Goal: Information Seeking & Learning: Learn about a topic

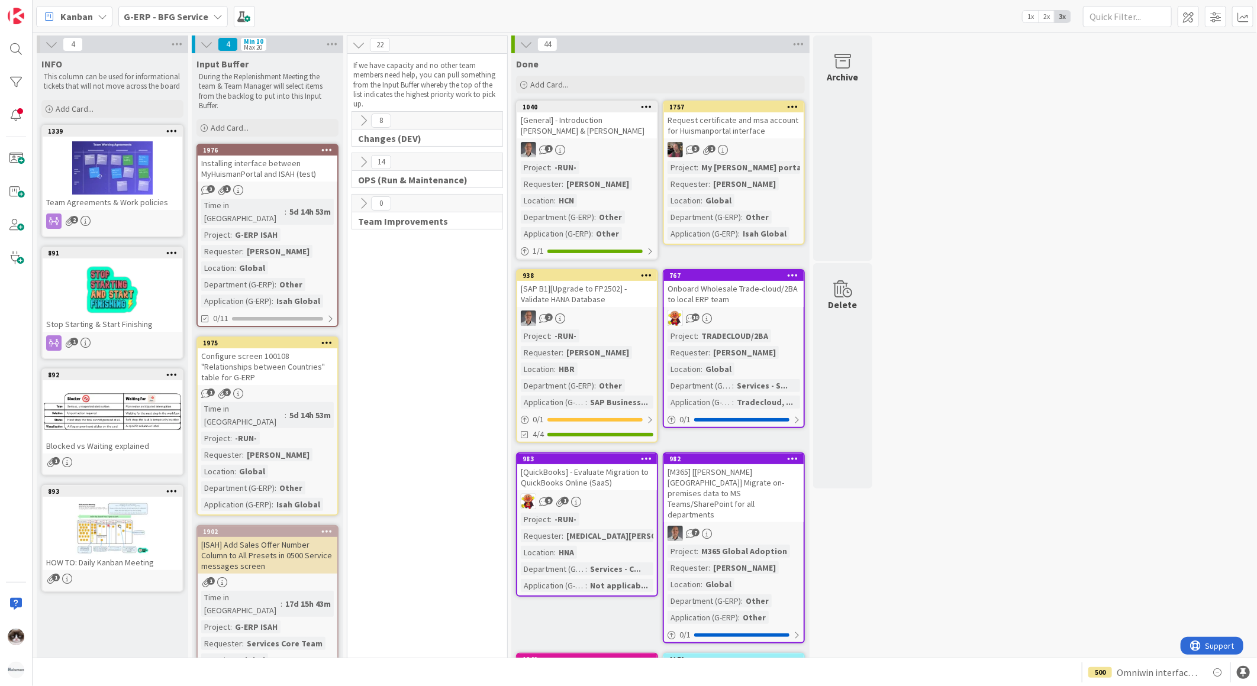
click at [191, 11] on b "G-ERP - BFG Service" at bounding box center [166, 17] width 85 height 12
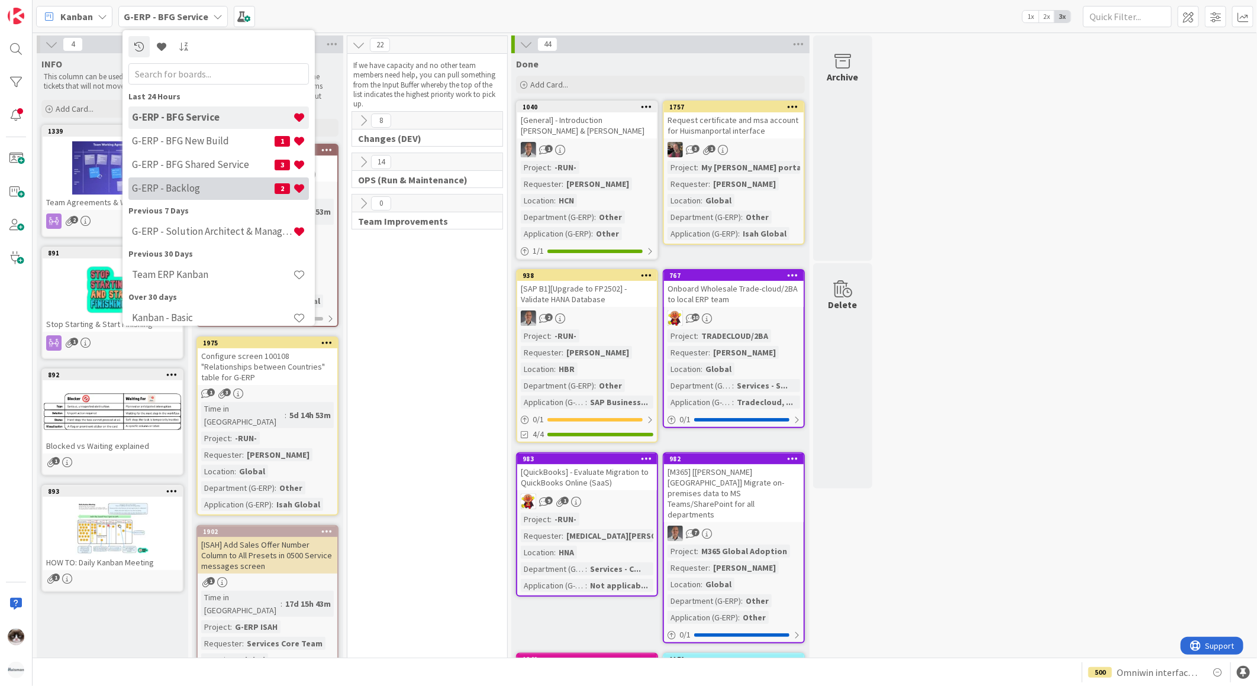
click at [194, 185] on h4 "G-ERP - Backlog" at bounding box center [203, 188] width 143 height 12
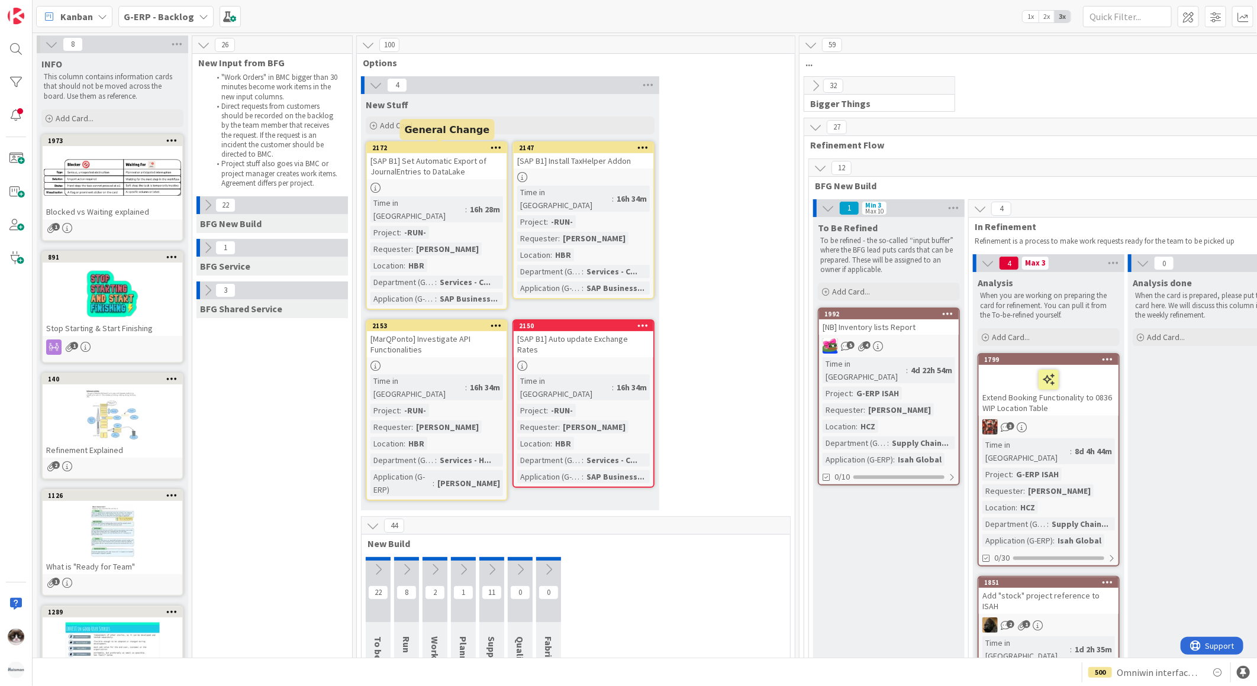
click at [495, 146] on icon at bounding box center [496, 147] width 11 height 8
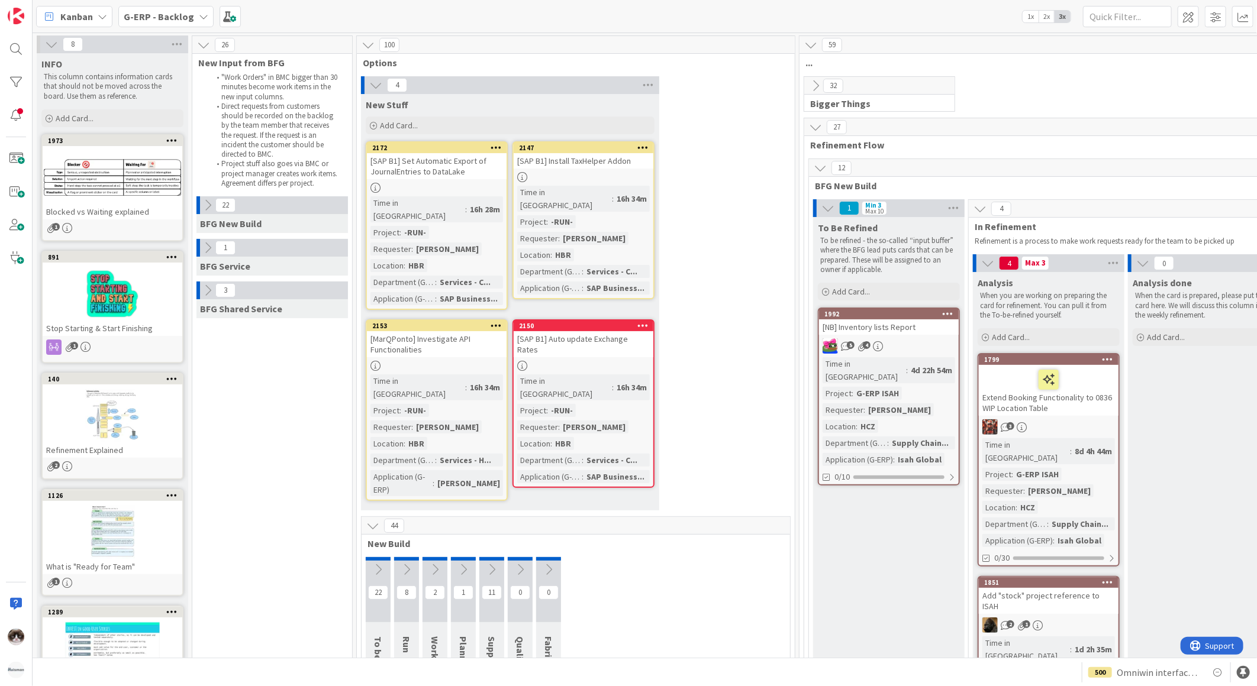
click at [369, 520] on icon at bounding box center [372, 526] width 13 height 13
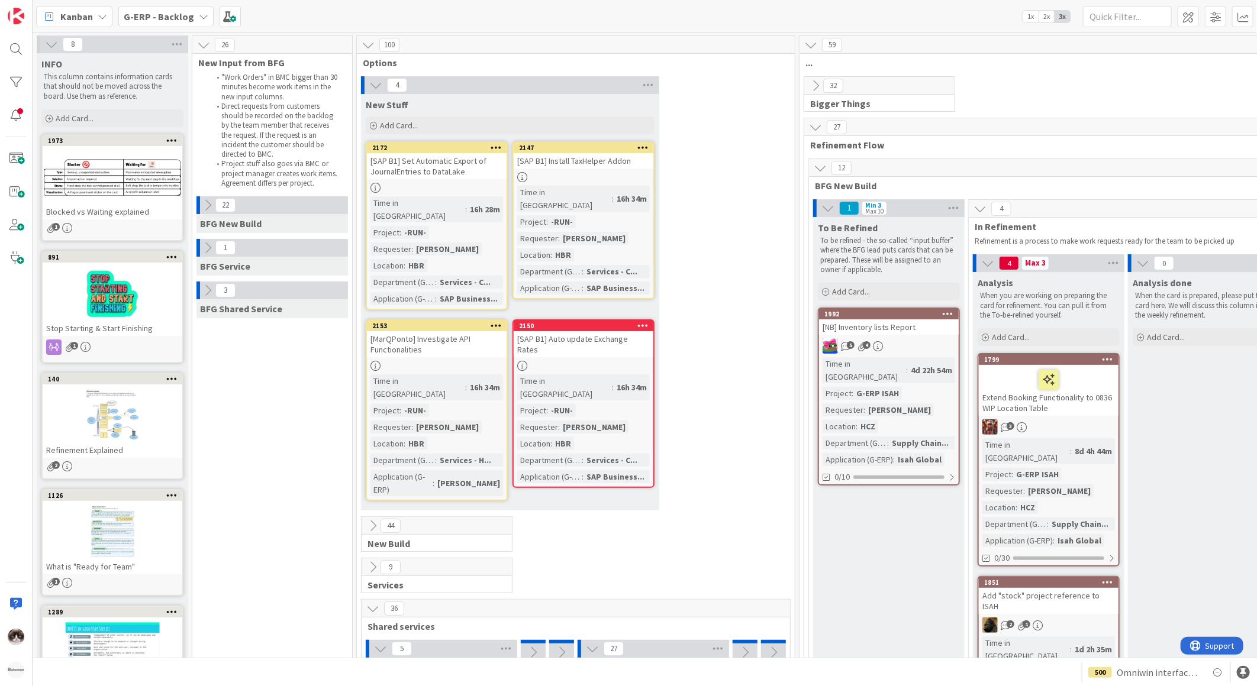
scroll to position [197, 0]
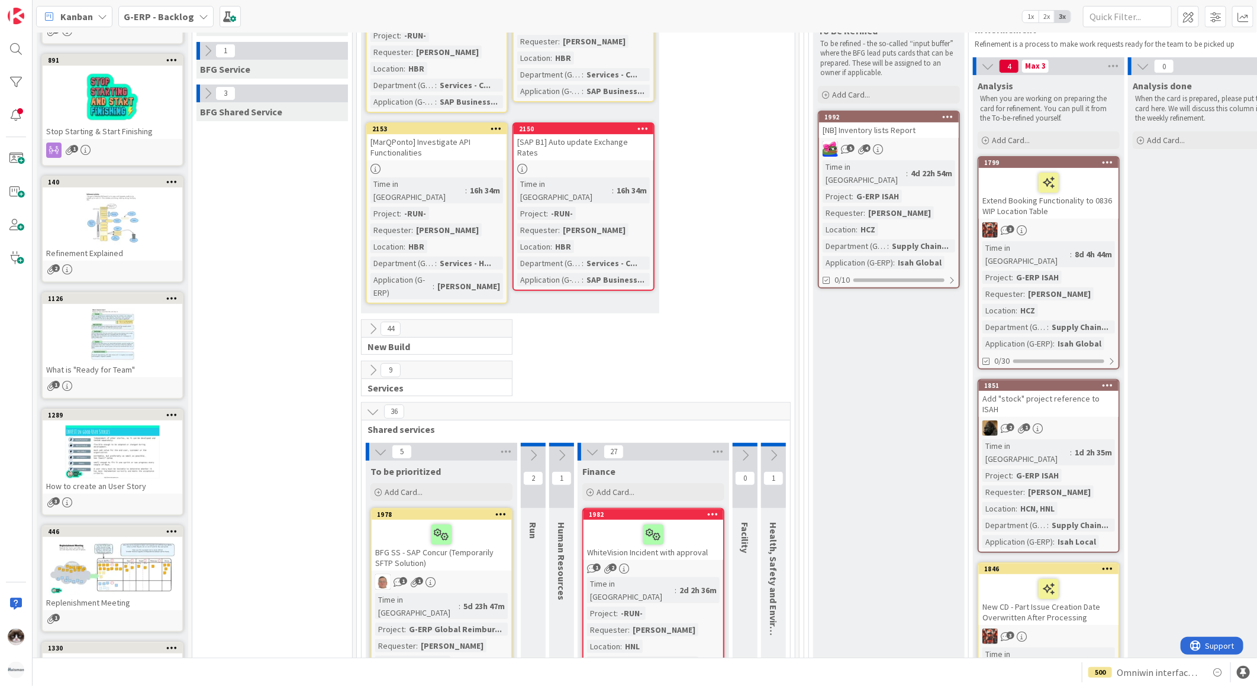
click at [376, 405] on icon at bounding box center [372, 411] width 13 height 13
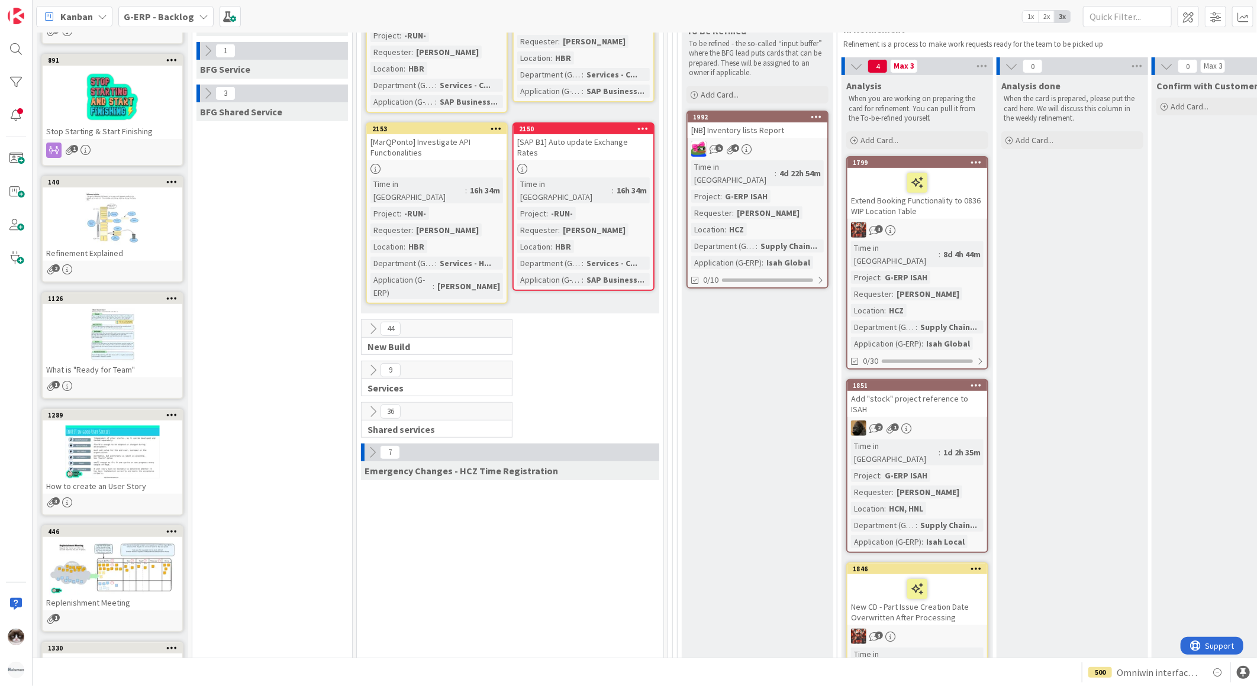
click at [373, 364] on icon at bounding box center [372, 370] width 13 height 13
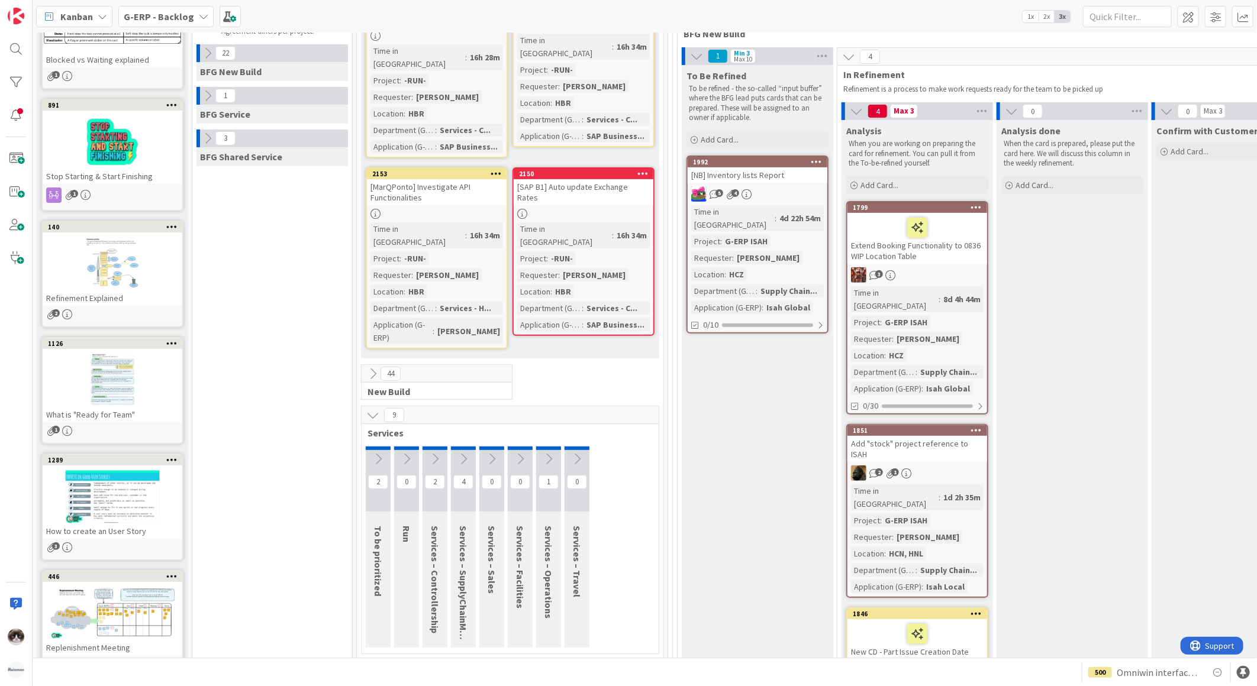
scroll to position [131, 0]
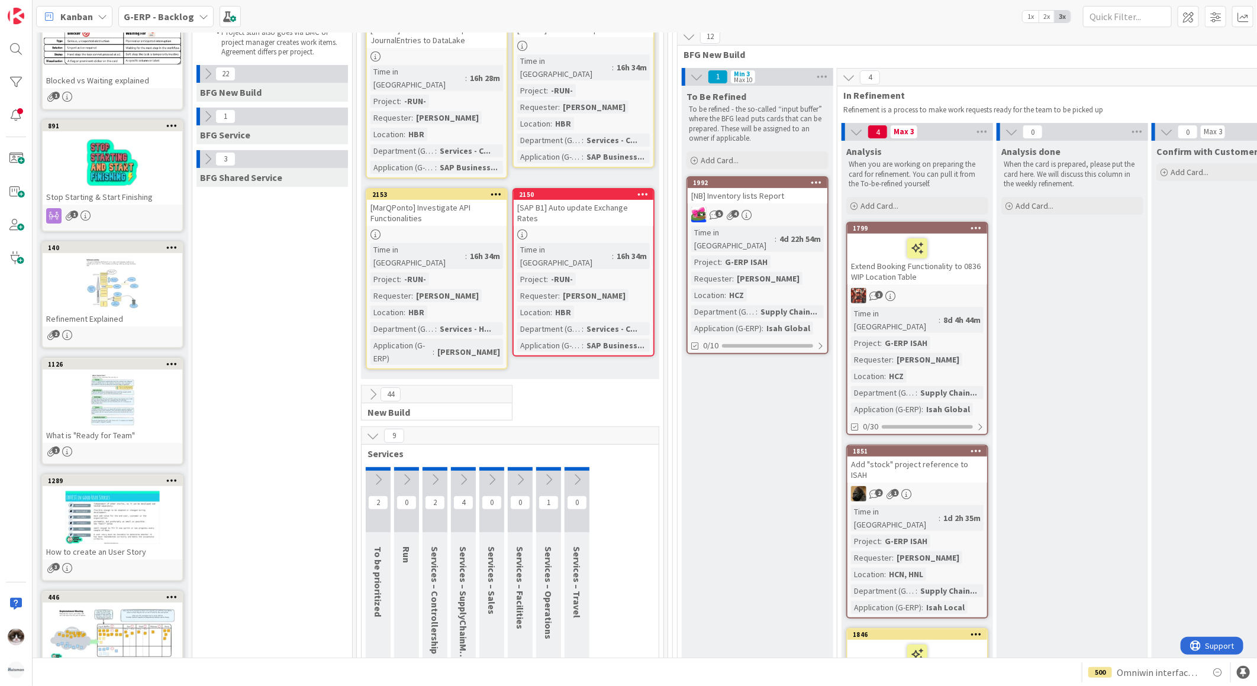
click at [377, 473] on icon at bounding box center [378, 479] width 13 height 13
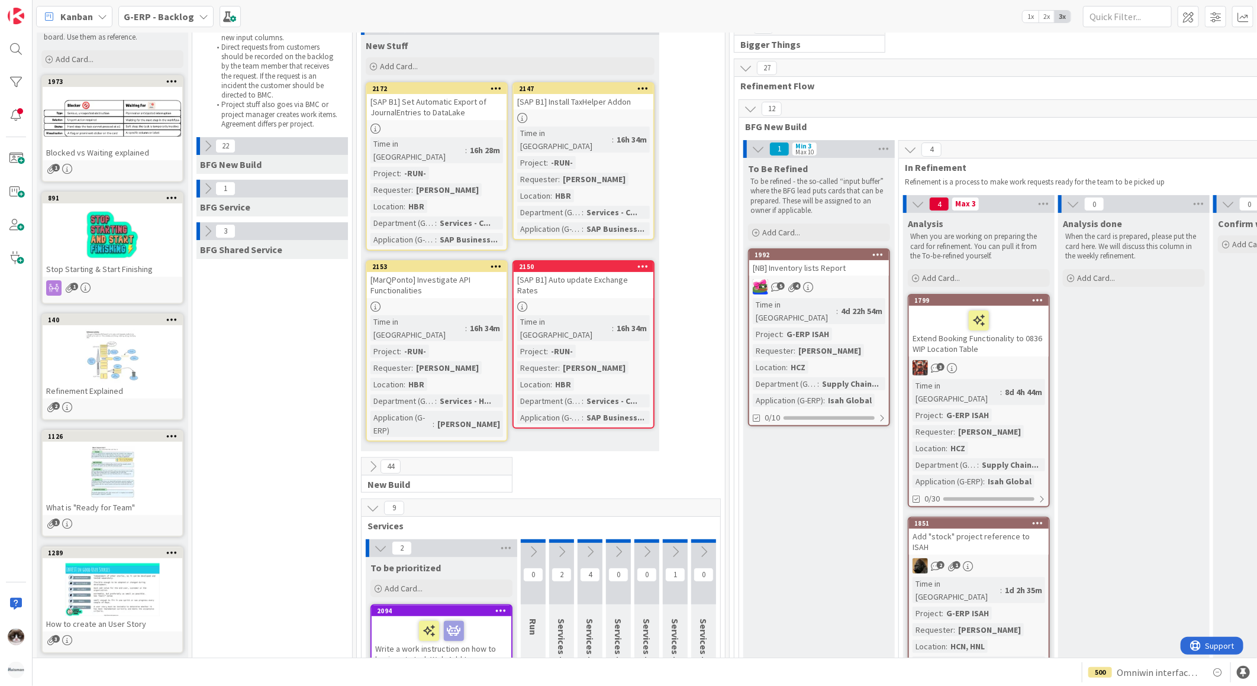
scroll to position [0, 0]
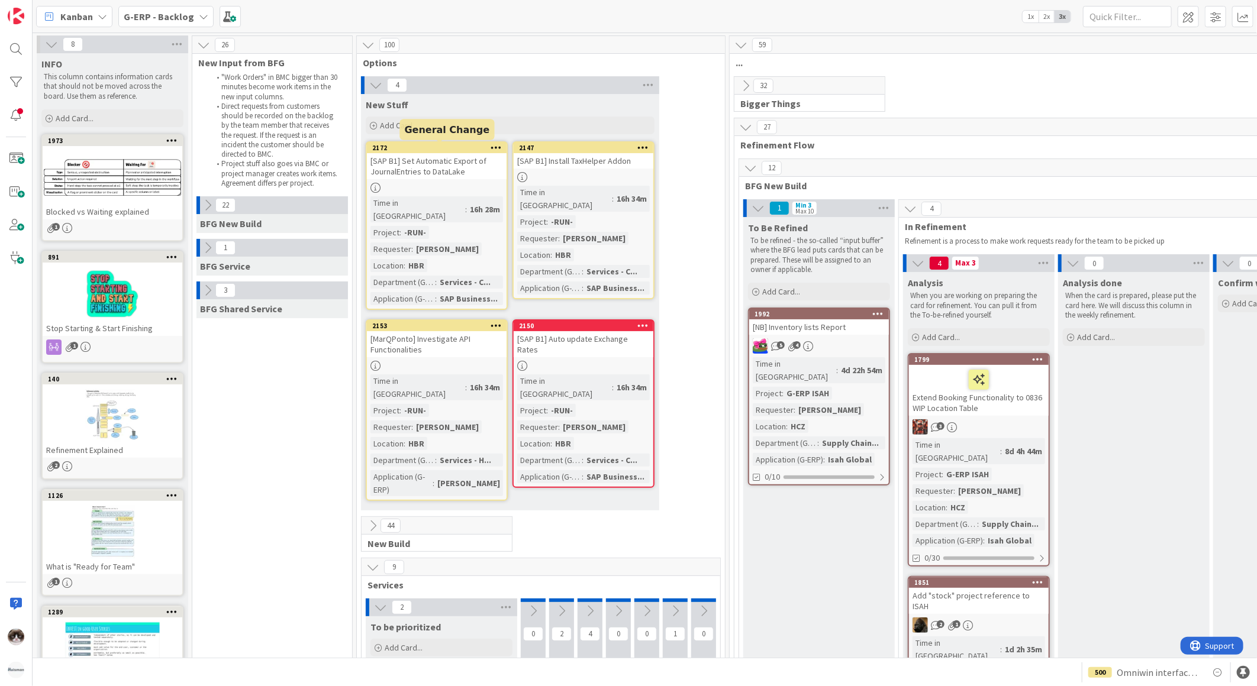
click at [477, 206] on div "Time in [GEOGRAPHIC_DATA] : 16h 28m Project : -RUN- Requester : [PERSON_NAME] L…" at bounding box center [436, 250] width 133 height 109
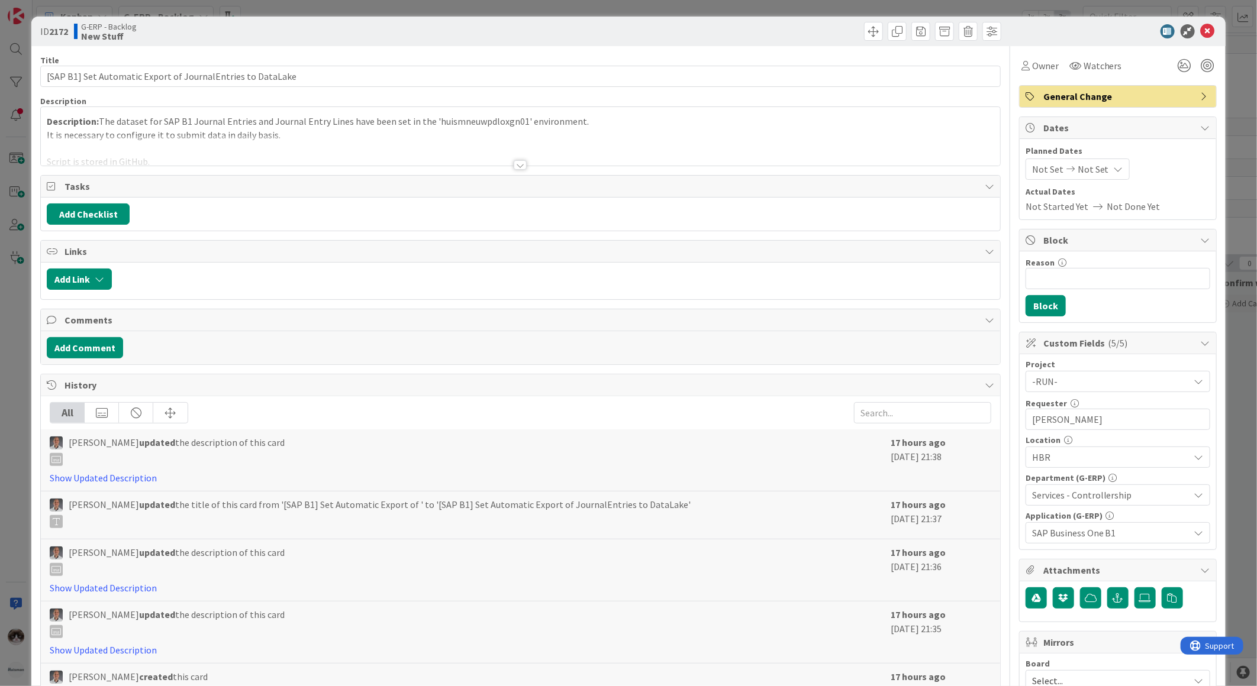
click at [506, 164] on div at bounding box center [520, 150] width 959 height 30
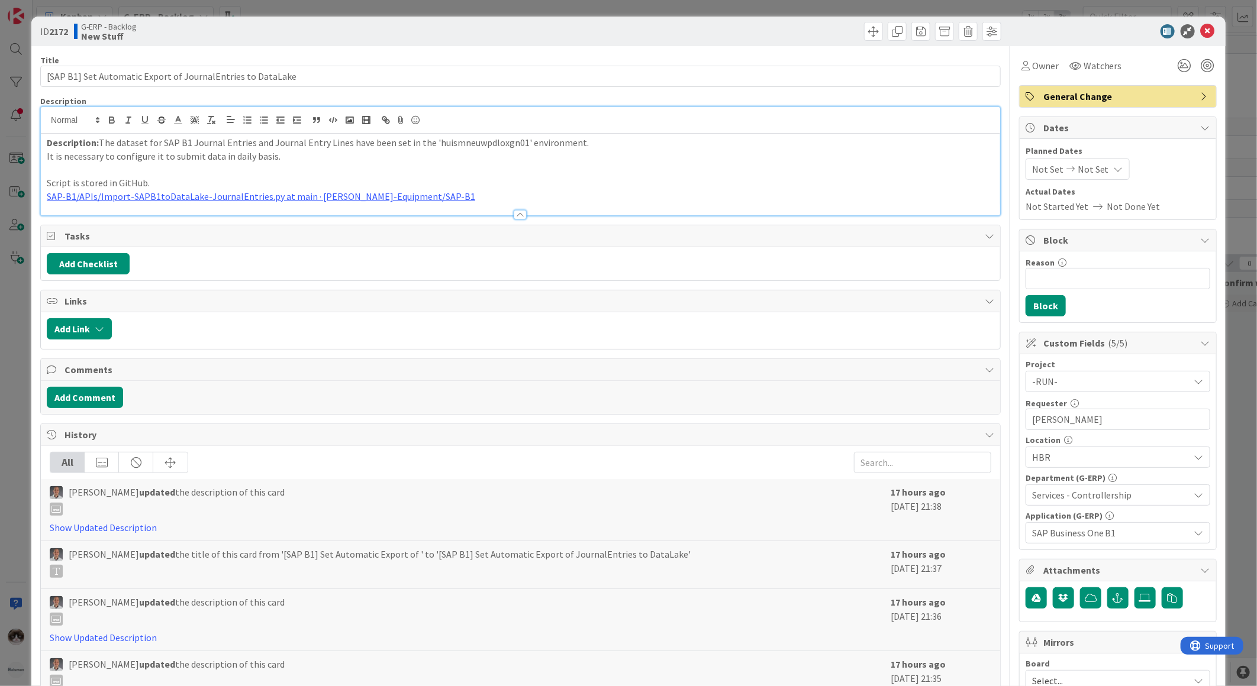
drag, startPoint x: 330, startPoint y: 150, endPoint x: 402, endPoint y: 159, distance: 72.7
click at [400, 158] on p "It is necessary to configure it to submit data in daily basis." at bounding box center [520, 157] width 947 height 14
click at [1201, 32] on icon at bounding box center [1208, 31] width 14 height 14
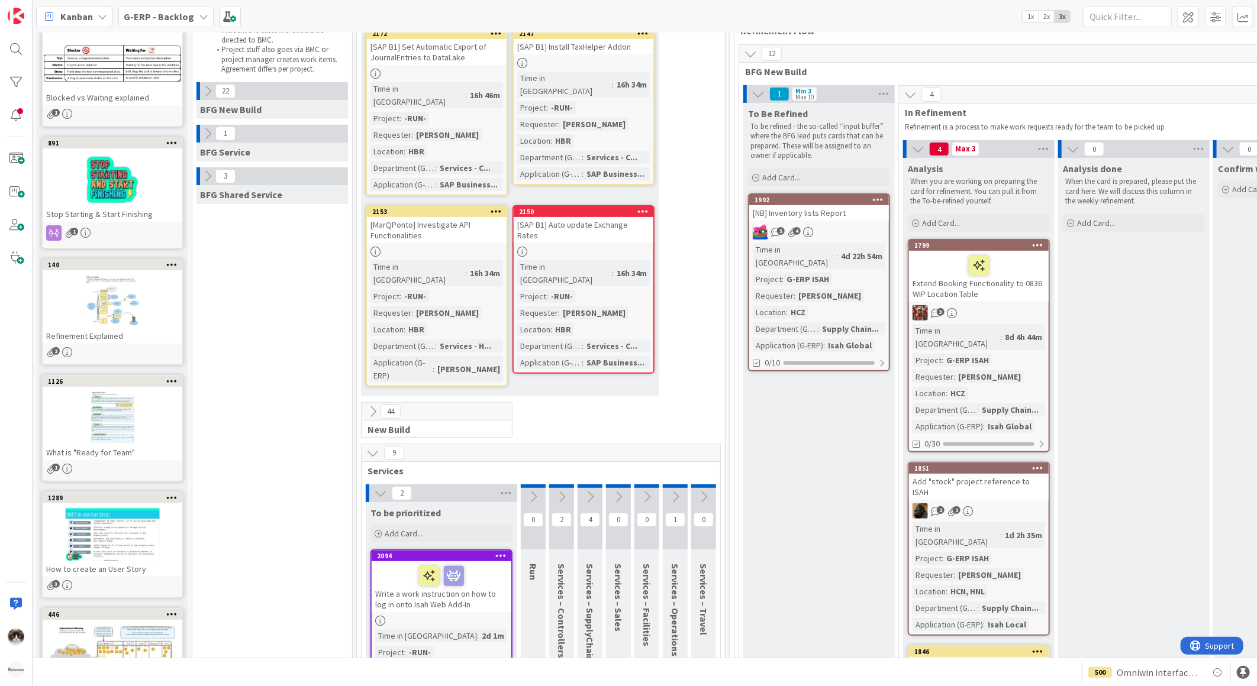
scroll to position [66, 0]
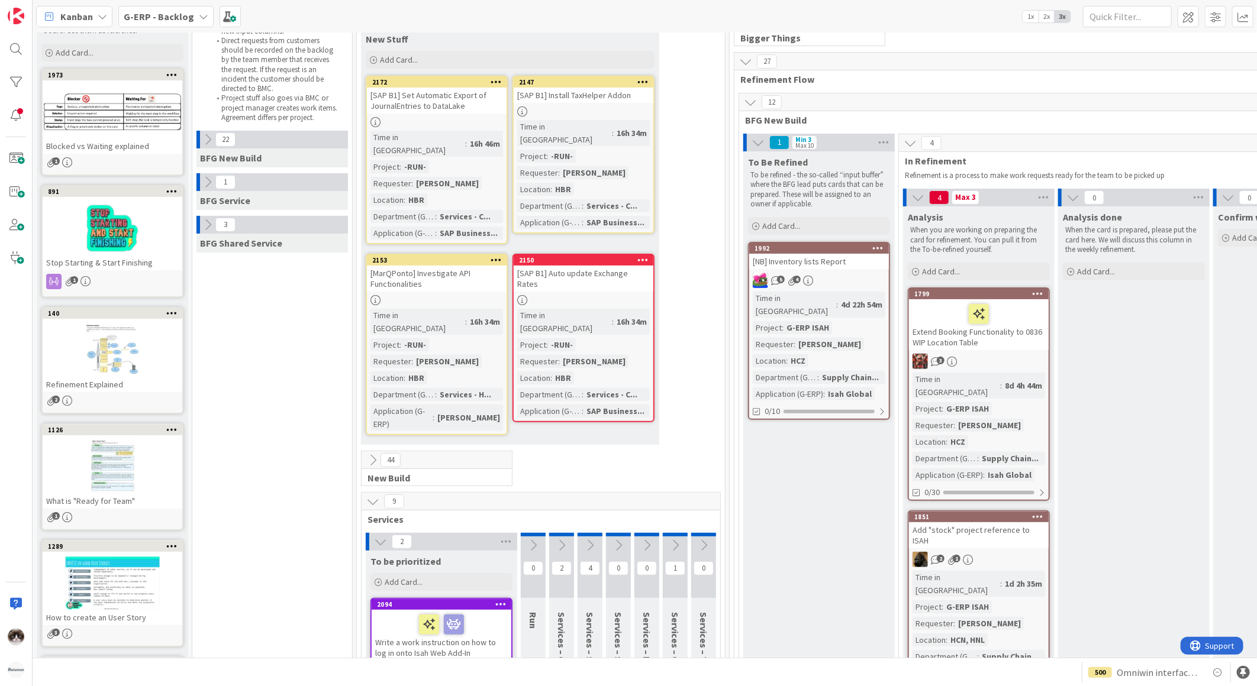
click at [464, 182] on div "Time in [GEOGRAPHIC_DATA] : 16h 46m Project : -RUN- Requester : [PERSON_NAME] L…" at bounding box center [436, 185] width 133 height 109
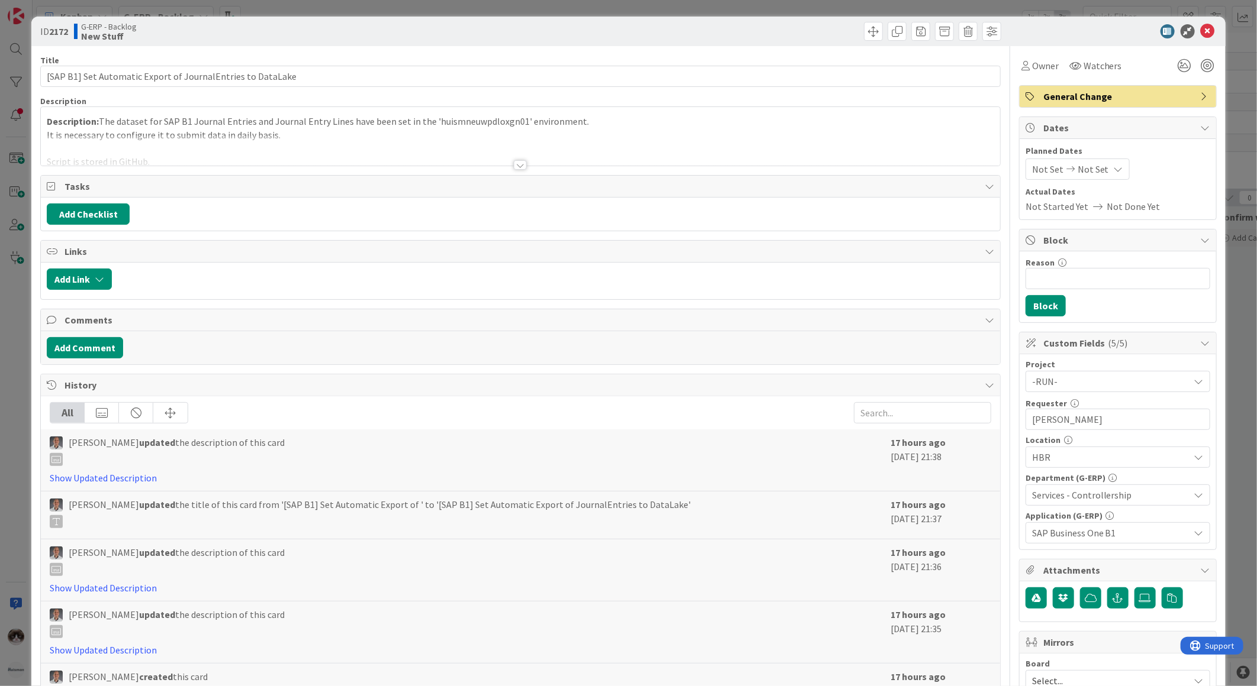
click at [519, 163] on div at bounding box center [520, 164] width 13 height 9
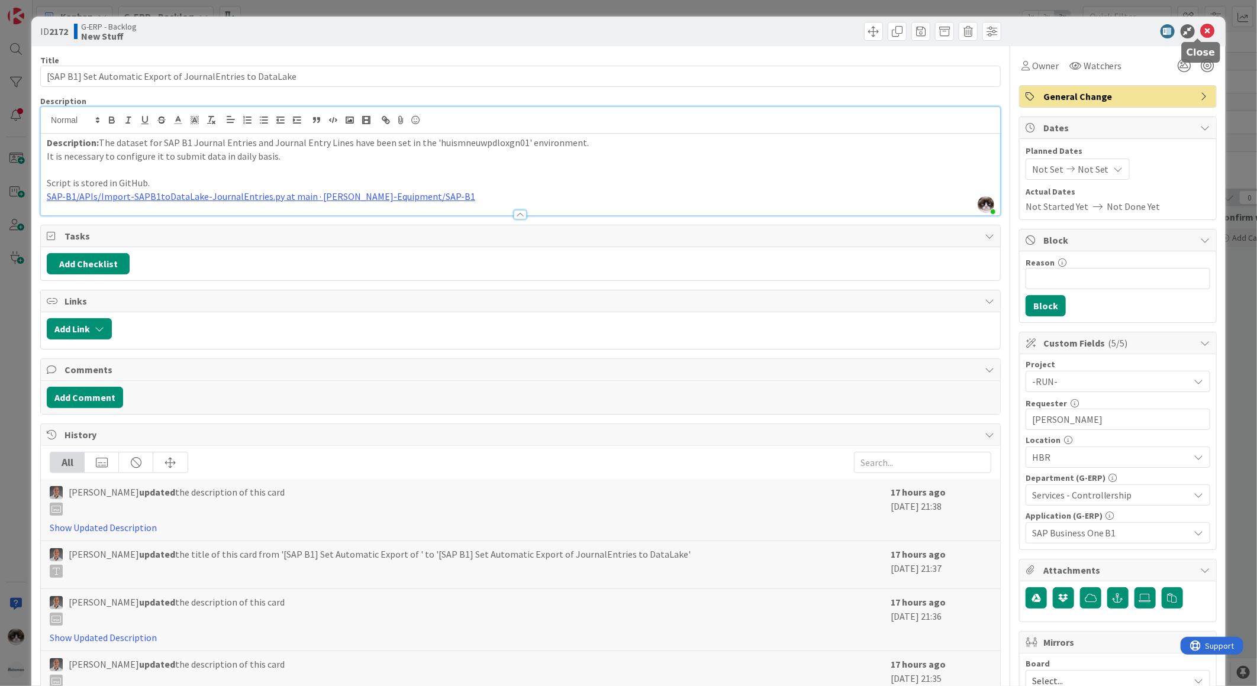
click at [1201, 30] on icon at bounding box center [1208, 31] width 14 height 14
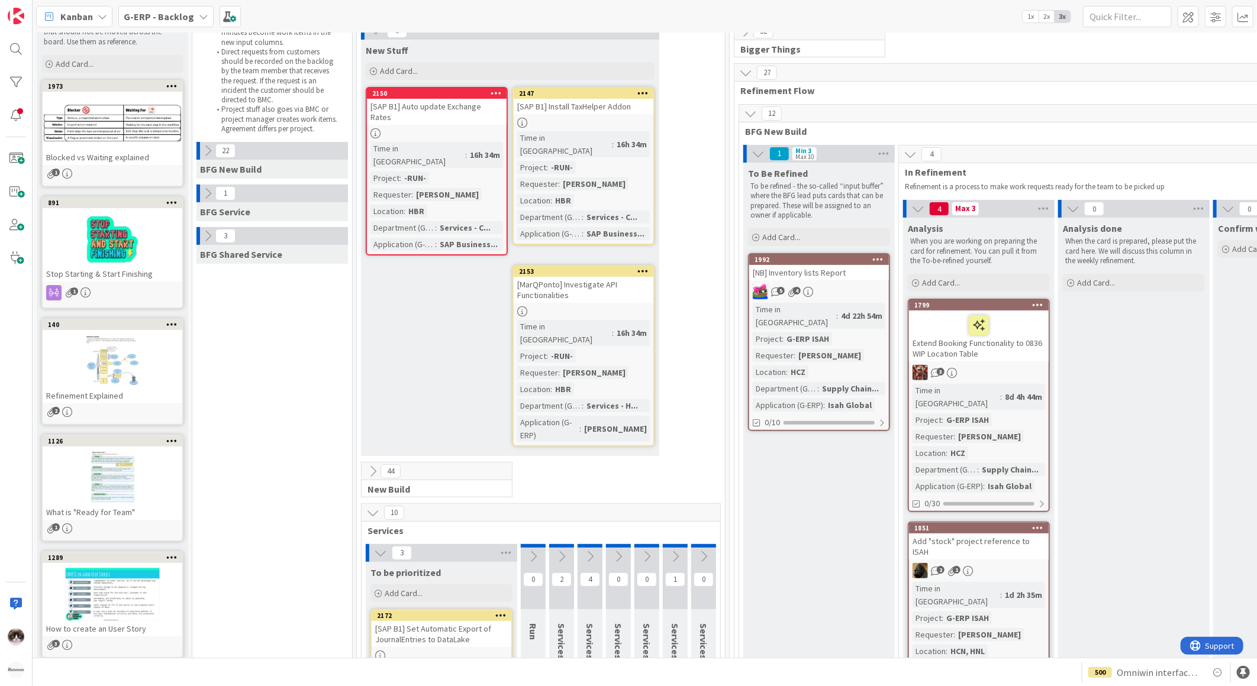
scroll to position [54, 0]
click at [438, 129] on div at bounding box center [437, 134] width 140 height 10
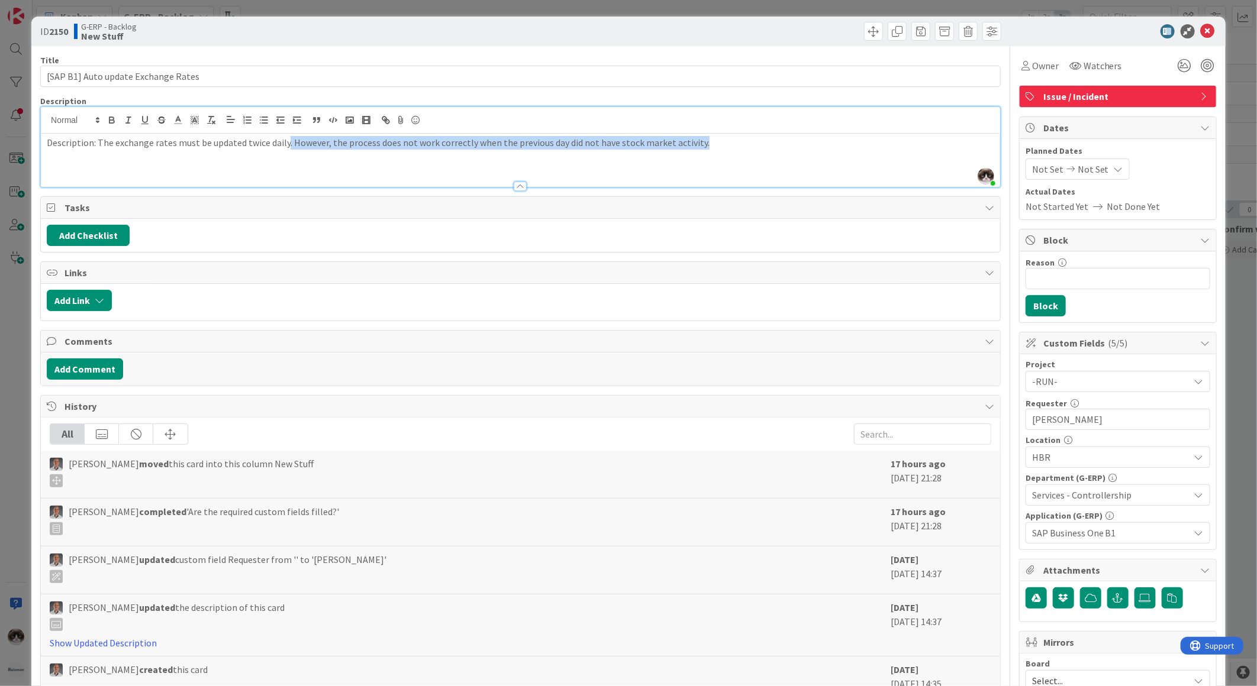
drag, startPoint x: 291, startPoint y: 125, endPoint x: 778, endPoint y: 160, distance: 488.2
click at [778, 160] on div "Description: The exchange rates must be updated twice daily. However, the proce…" at bounding box center [520, 160] width 959 height 53
click at [607, 170] on div "Description: The exchange rates must be updated twice daily. However, the proce…" at bounding box center [520, 160] width 959 height 53
drag, startPoint x: 712, startPoint y: 146, endPoint x: 14, endPoint y: 90, distance: 700.4
click at [14, 90] on div "ID 2150 G-ERP - Backlog New Stuff Title 35 / 128 [SAP B1] Auto update Exchange …" at bounding box center [628, 343] width 1257 height 686
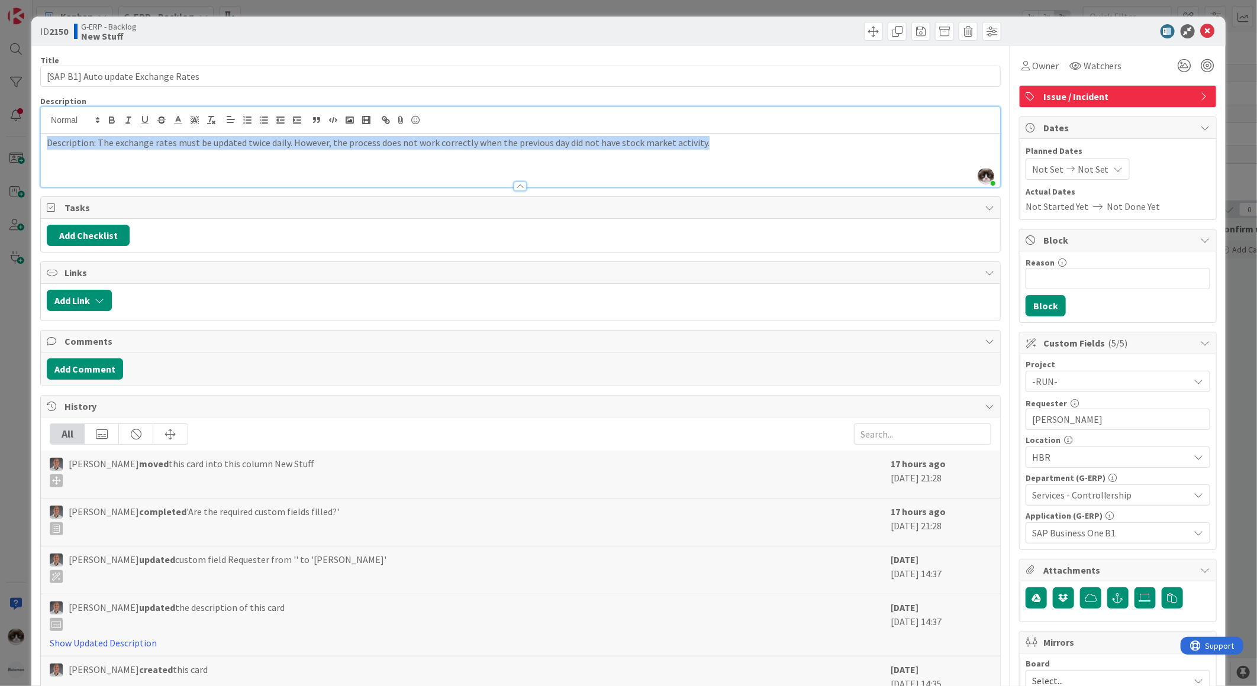
click at [696, 156] on div "Description: The exchange rates must be updated twice daily. However, the proce…" at bounding box center [520, 160] width 959 height 53
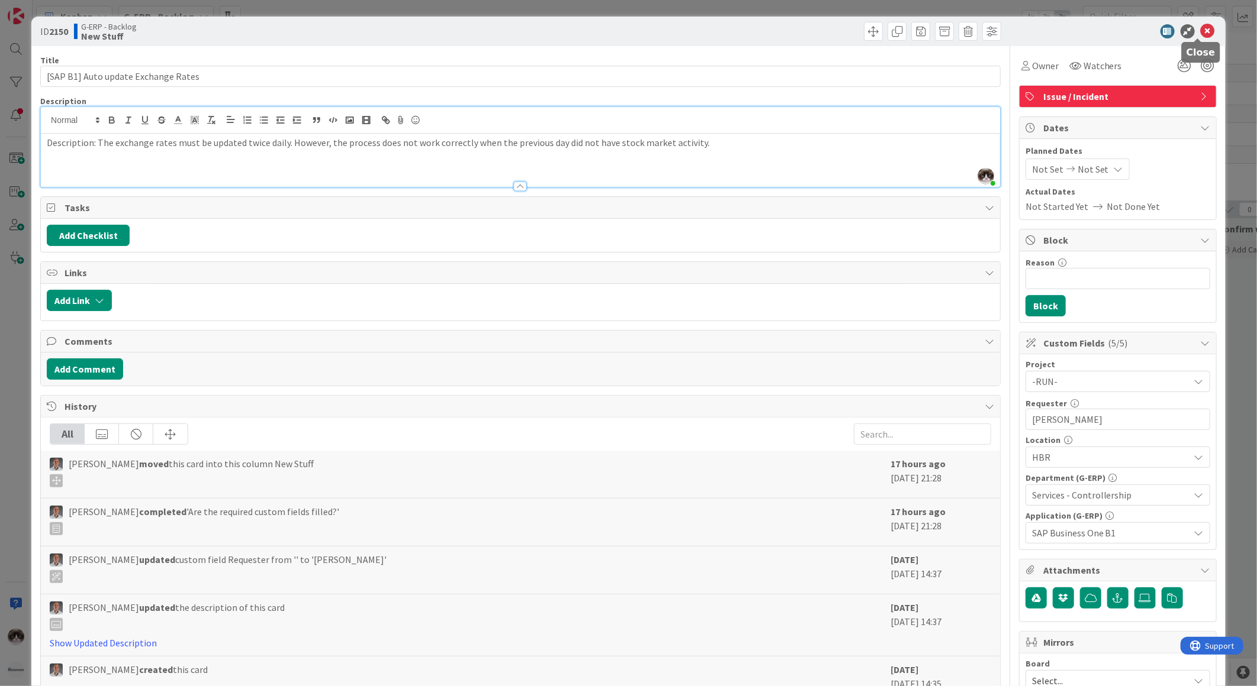
click at [1201, 32] on icon at bounding box center [1208, 31] width 14 height 14
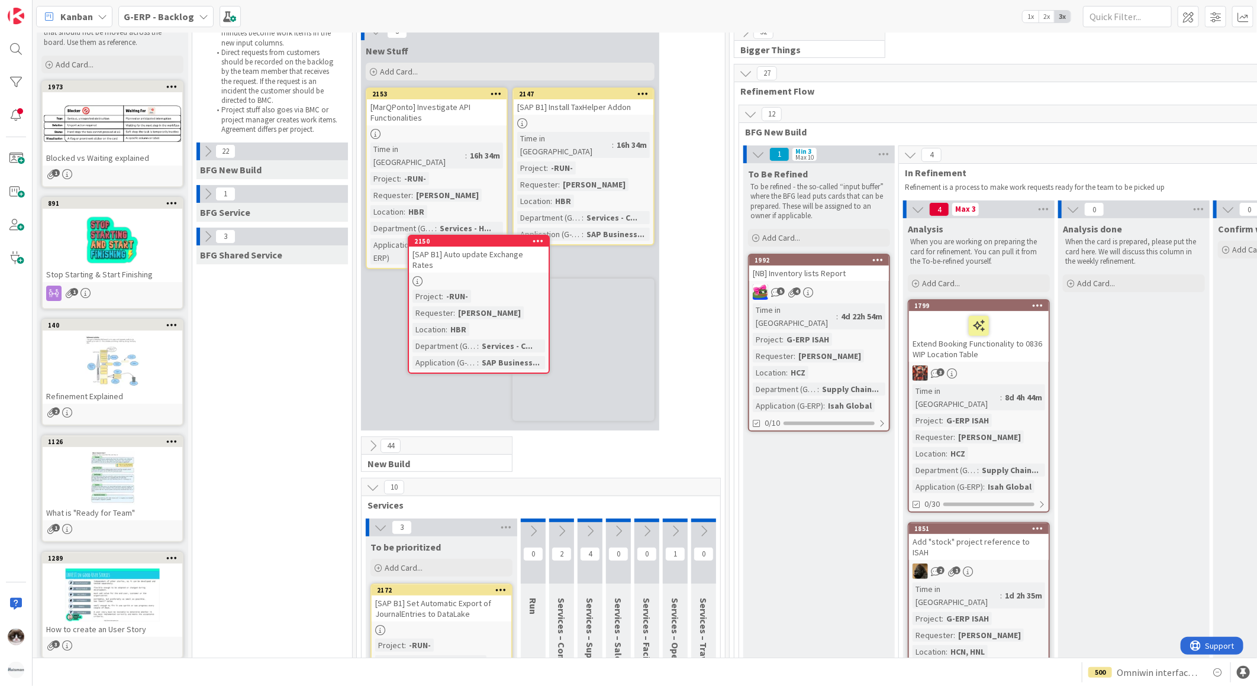
scroll to position [50, 0]
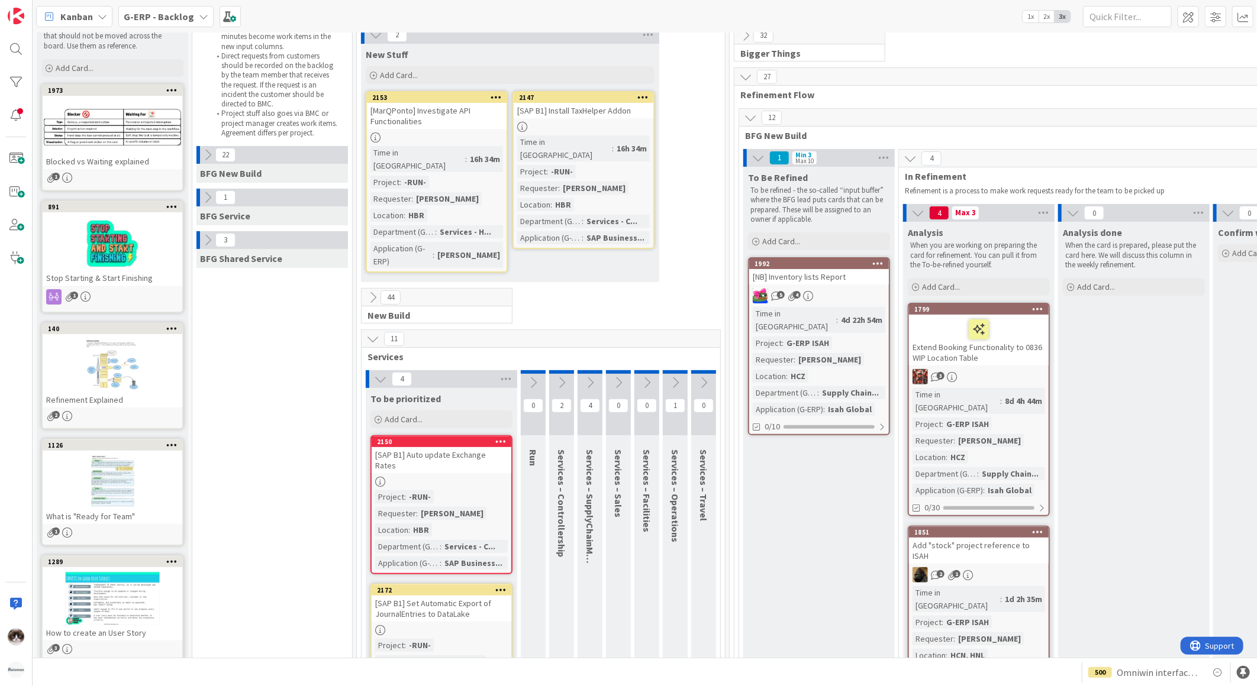
click at [444, 125] on div "[MarQPonto] Investigate API Functionalities" at bounding box center [437, 116] width 140 height 26
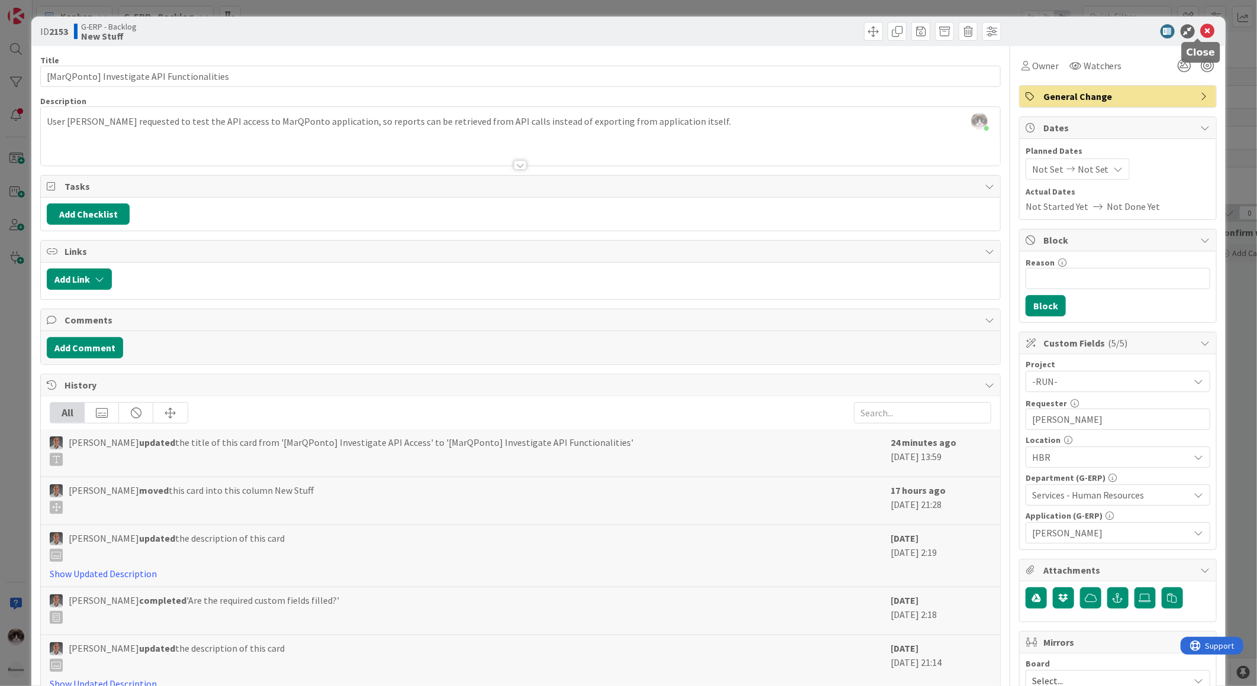
click at [1201, 30] on icon at bounding box center [1208, 31] width 14 height 14
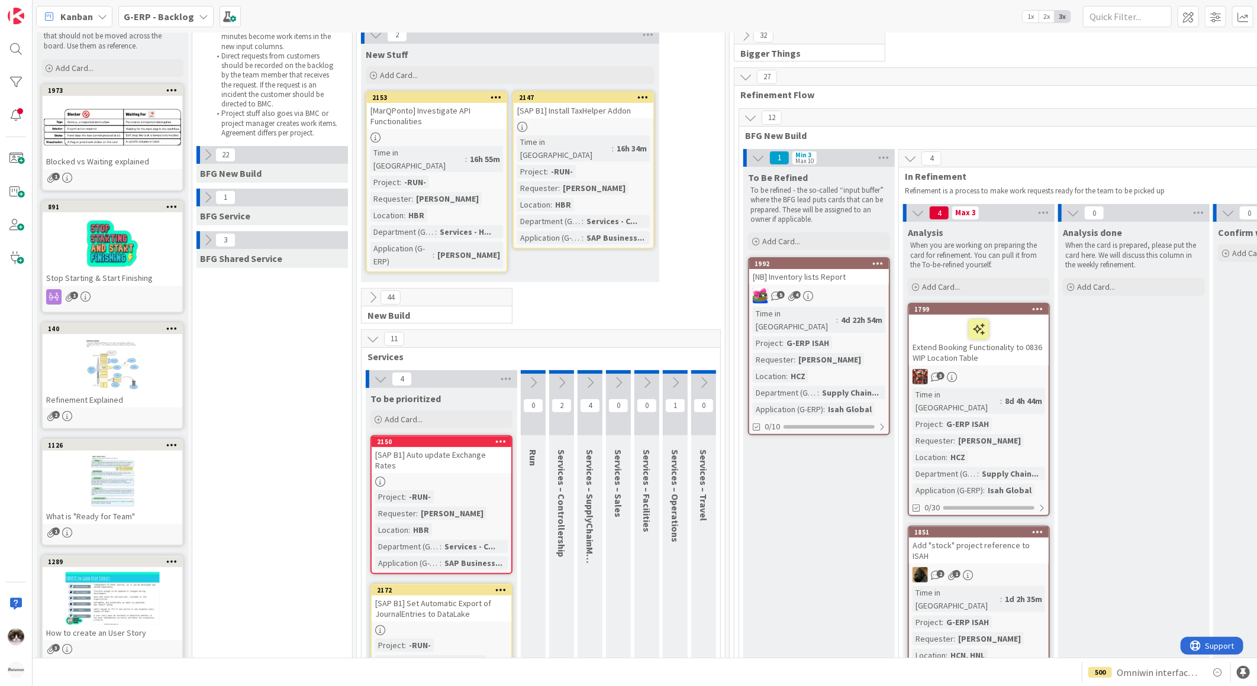
click at [463, 477] on div at bounding box center [442, 482] width 140 height 10
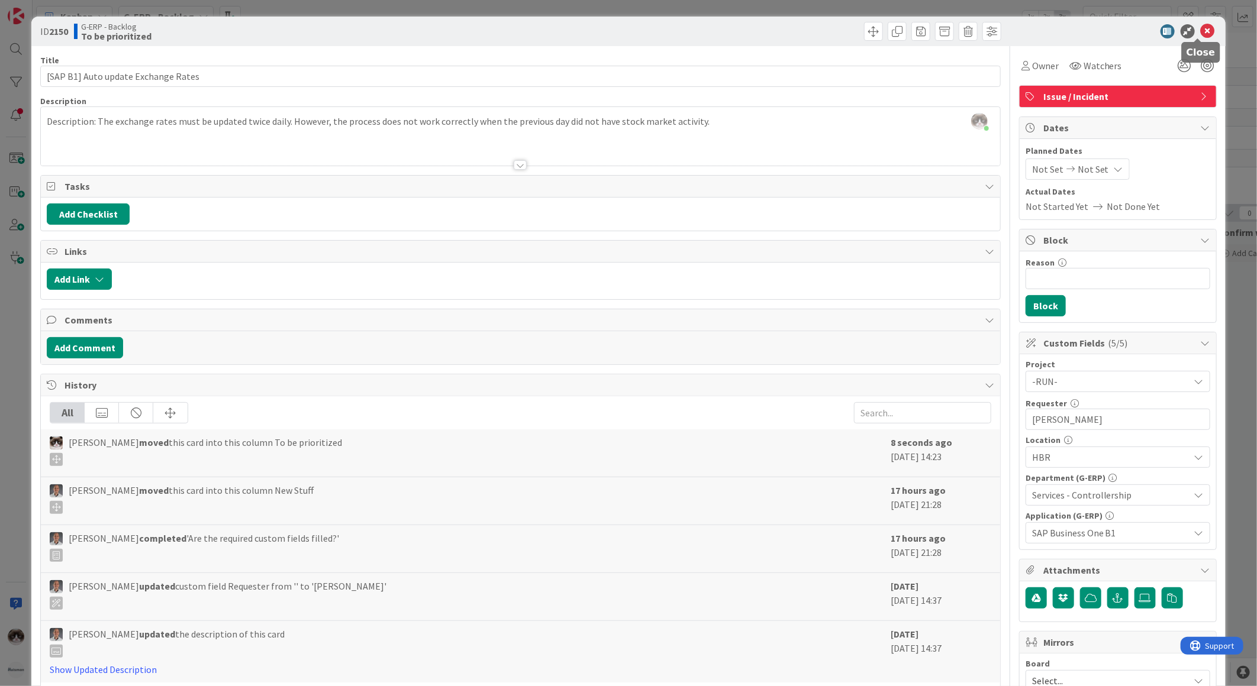
click at [1201, 32] on icon at bounding box center [1208, 31] width 14 height 14
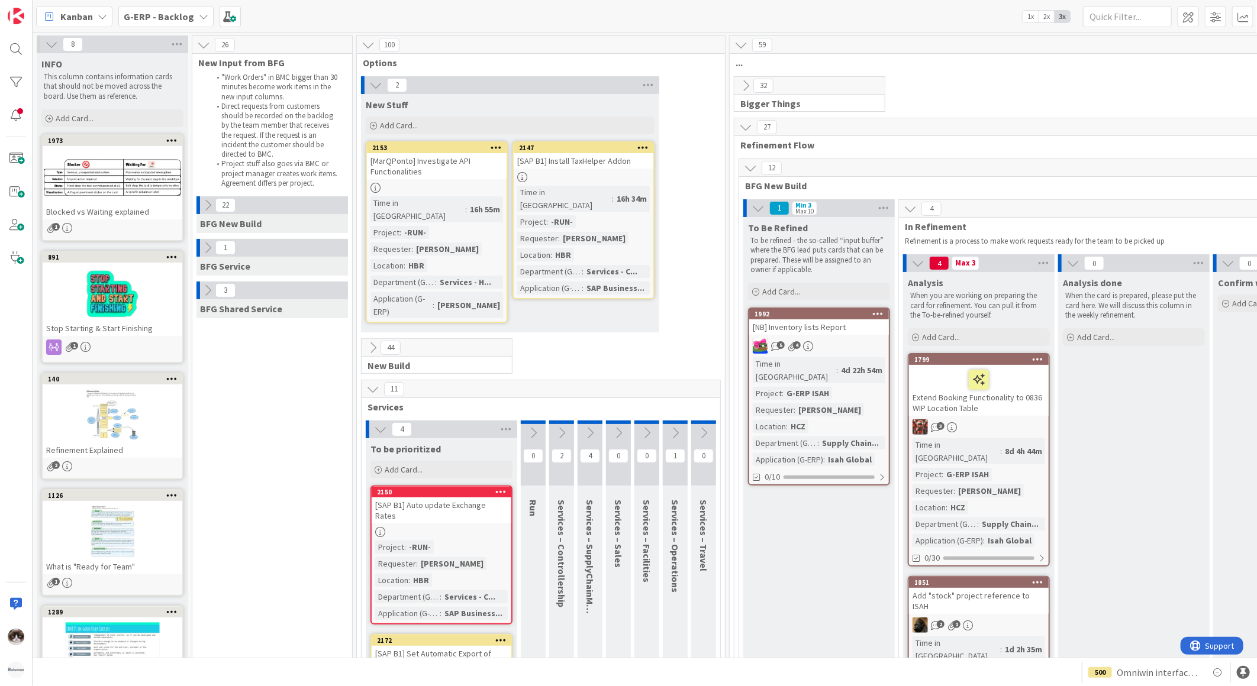
click at [472, 170] on div "[MarQPonto] Investigate API Functionalities" at bounding box center [437, 166] width 140 height 26
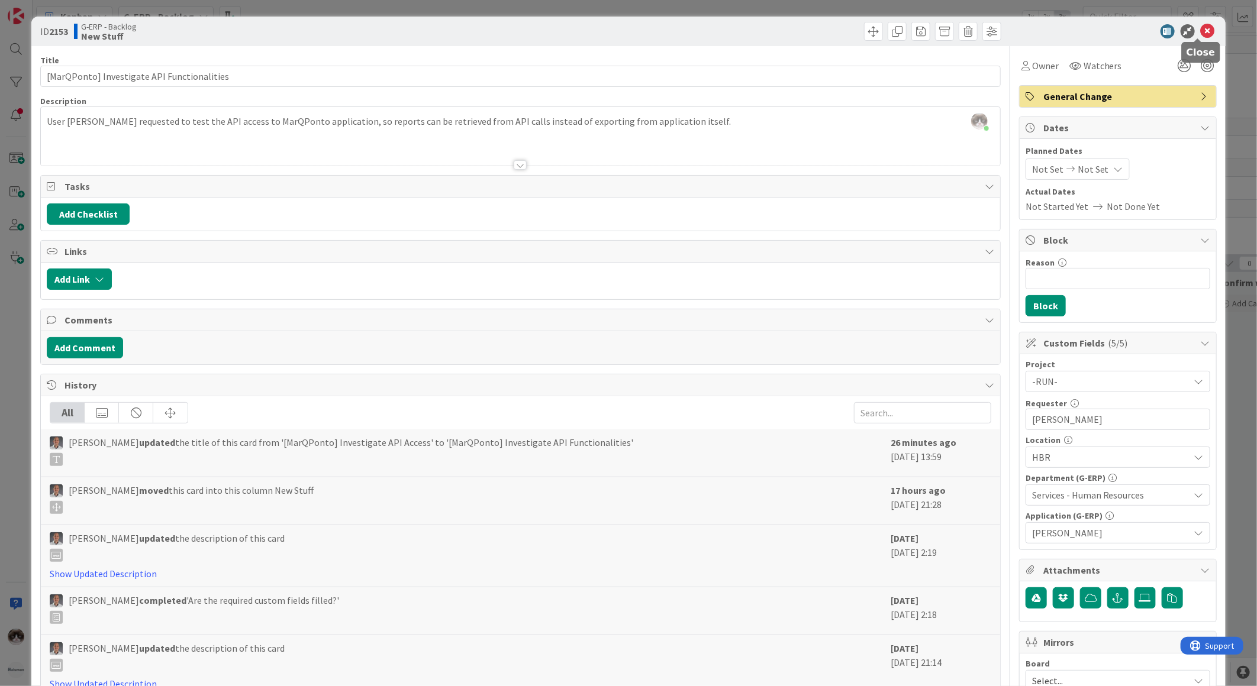
click at [1201, 32] on icon at bounding box center [1208, 31] width 14 height 14
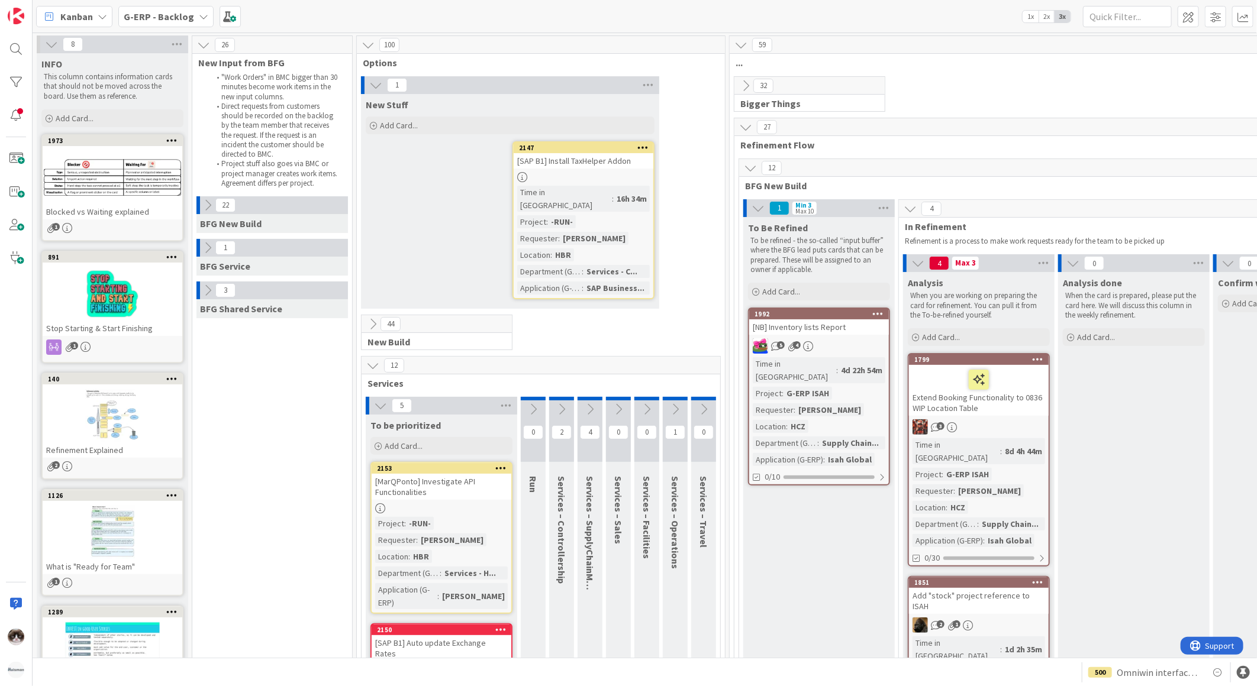
click at [591, 170] on div "2147 [SAP B1] Install TaxHelper Addon Time in Column : 16h 34m Project : -RUN- …" at bounding box center [583, 220] width 142 height 158
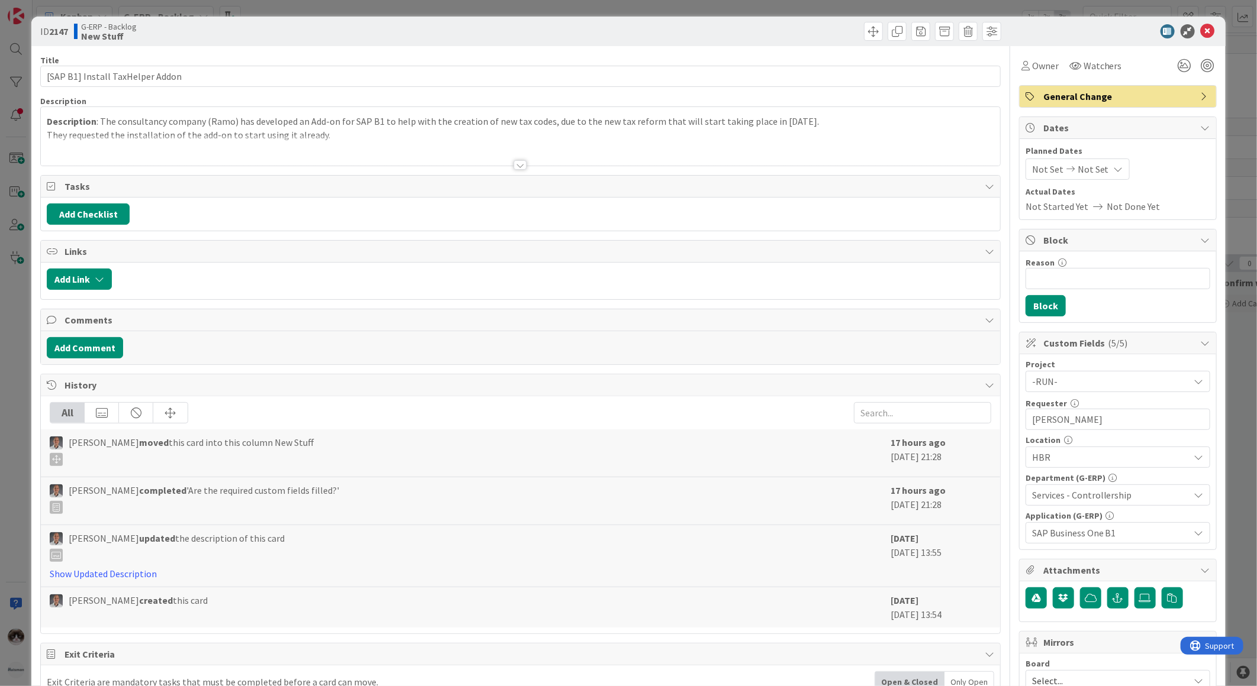
click at [478, 161] on div at bounding box center [520, 150] width 959 height 30
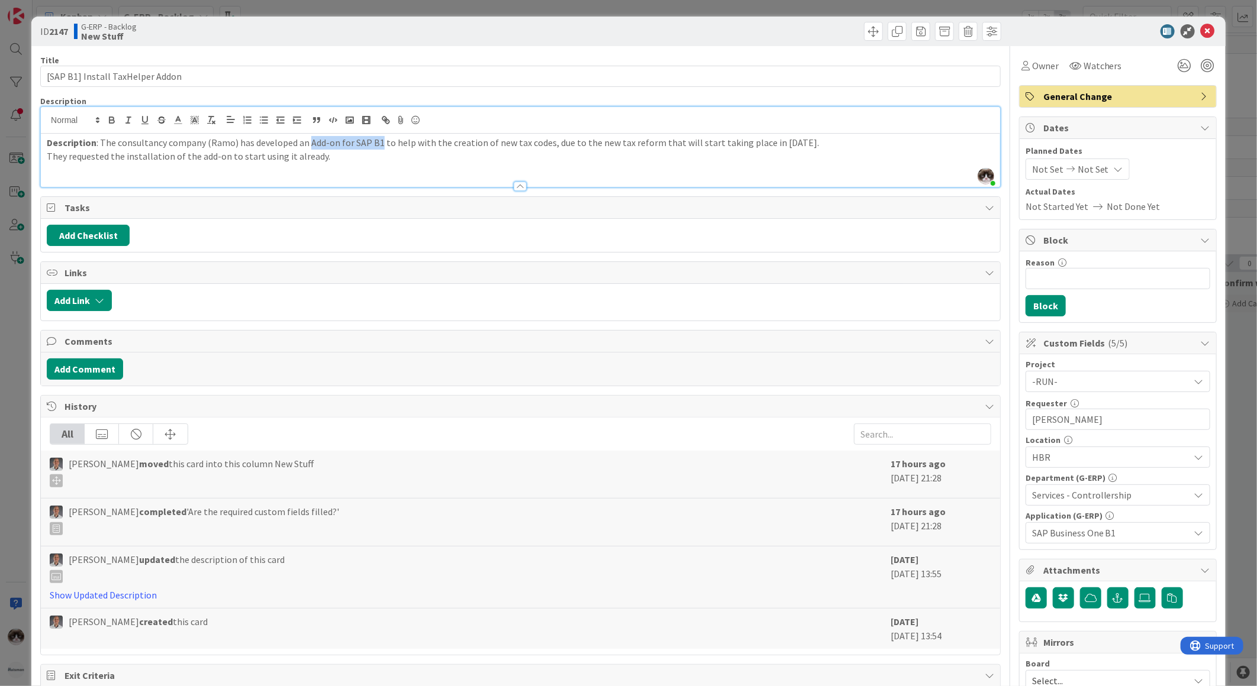
drag, startPoint x: 315, startPoint y: 147, endPoint x: 383, endPoint y: 149, distance: 67.5
click at [383, 149] on p "Description : The consultancy company (Ramo) has developed an Add-on for SAP B1…" at bounding box center [520, 143] width 947 height 14
drag, startPoint x: 89, startPoint y: 155, endPoint x: 263, endPoint y: 157, distance: 174.0
click at [263, 157] on p "They requested the installation of the add-on to start using it already." at bounding box center [520, 157] width 947 height 14
click at [332, 163] on div "Description : The consultancy company (Ramo) has developed an Add-on for SAP B1…" at bounding box center [520, 160] width 959 height 53
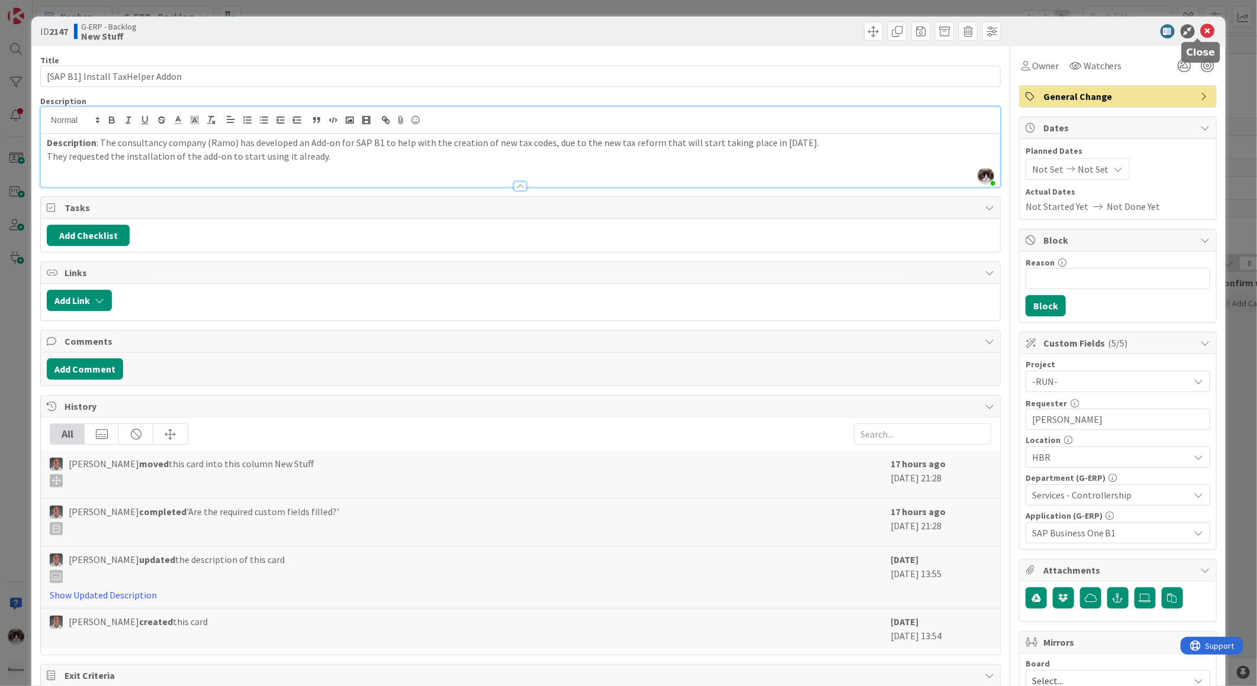
click at [1201, 27] on icon at bounding box center [1208, 31] width 14 height 14
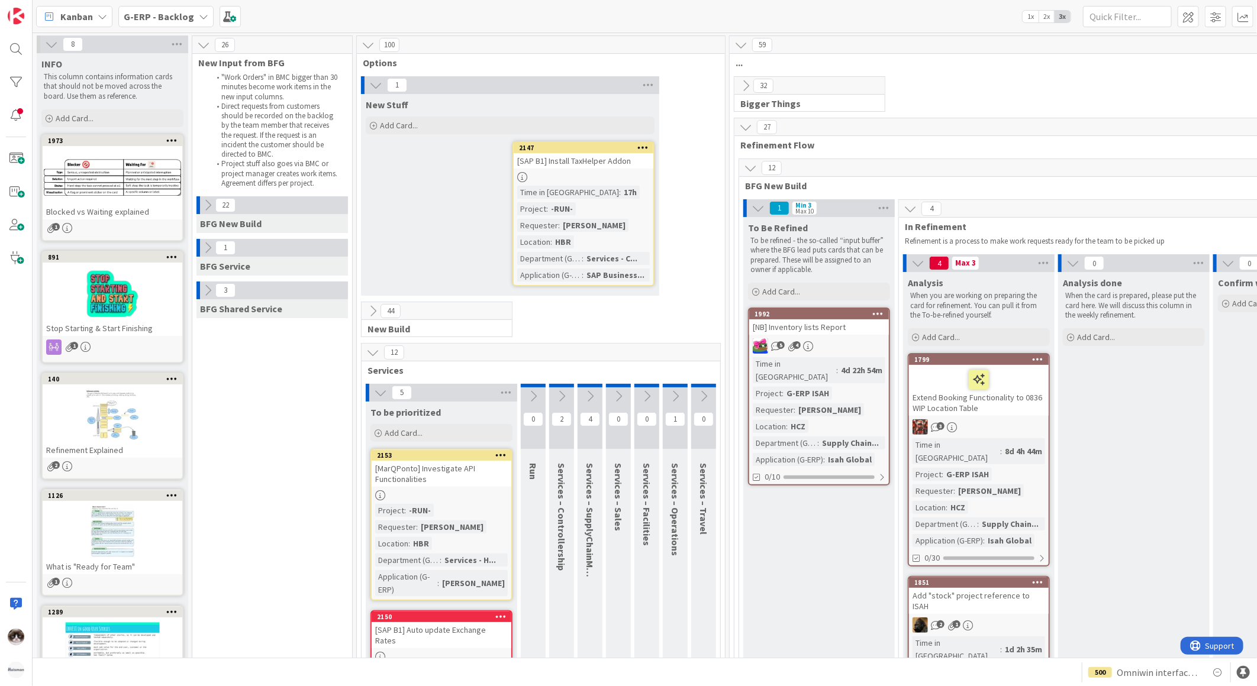
click at [548, 176] on div at bounding box center [584, 177] width 140 height 10
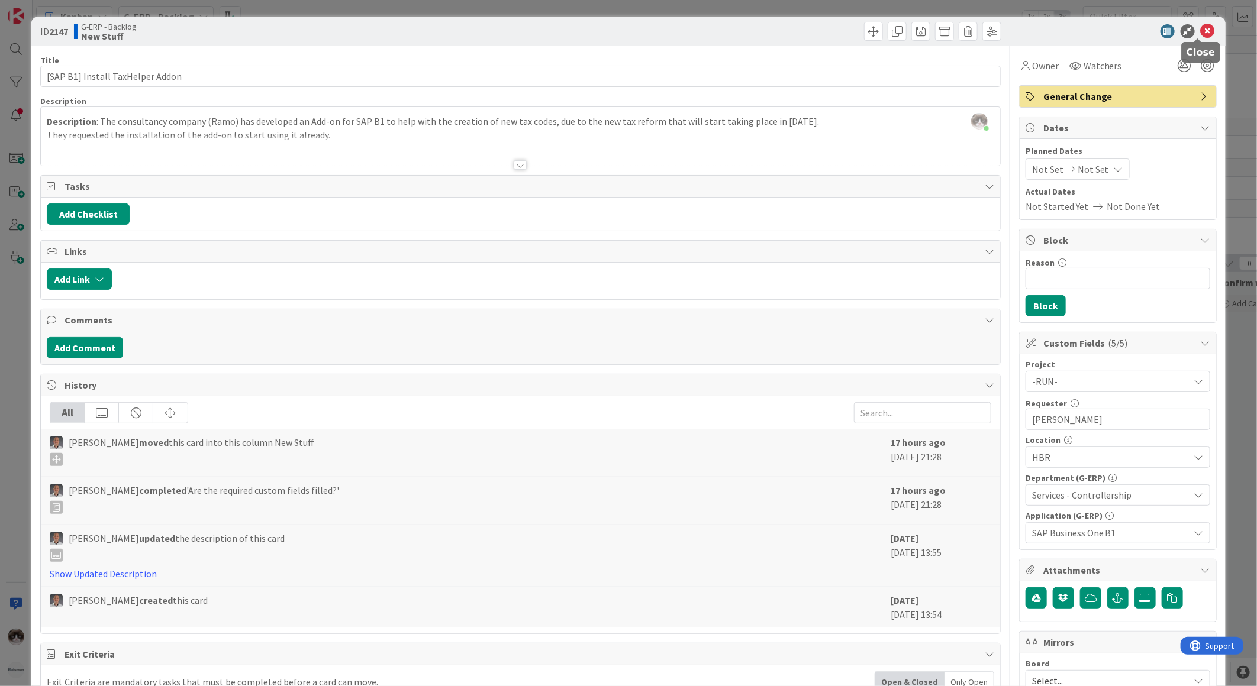
click at [1201, 28] on icon at bounding box center [1208, 31] width 14 height 14
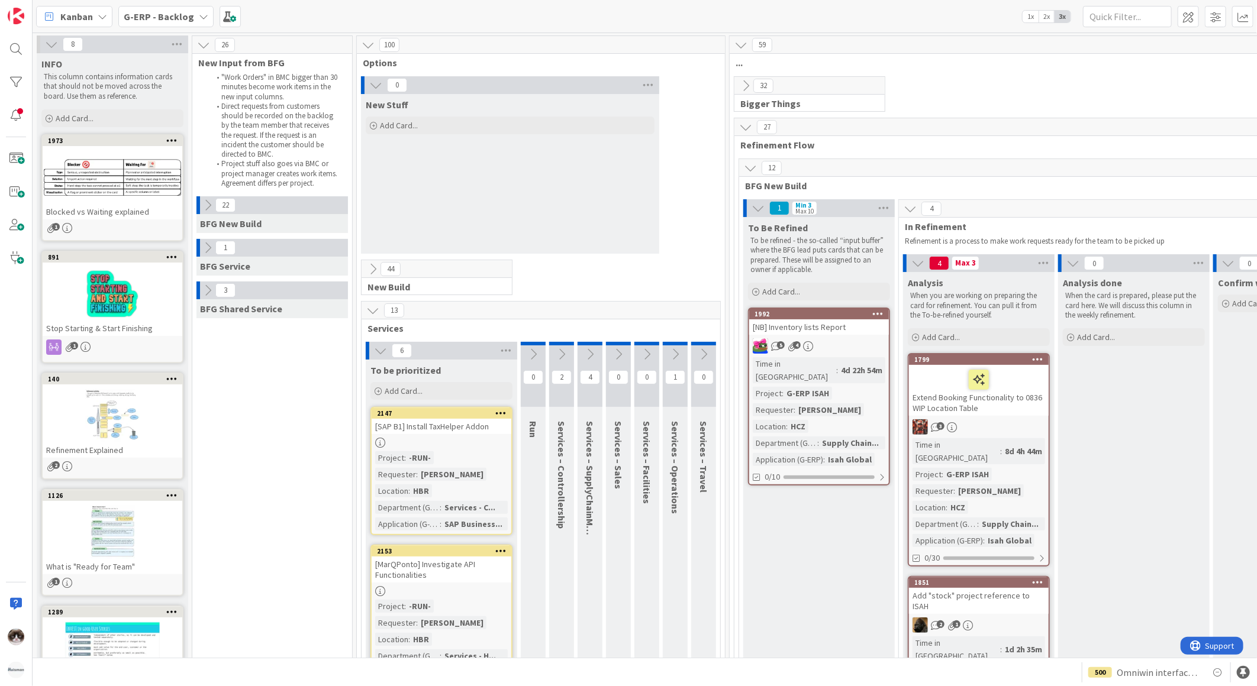
click at [564, 279] on div "44 New Build" at bounding box center [540, 280] width 363 height 41
click at [373, 309] on icon at bounding box center [372, 310] width 13 height 13
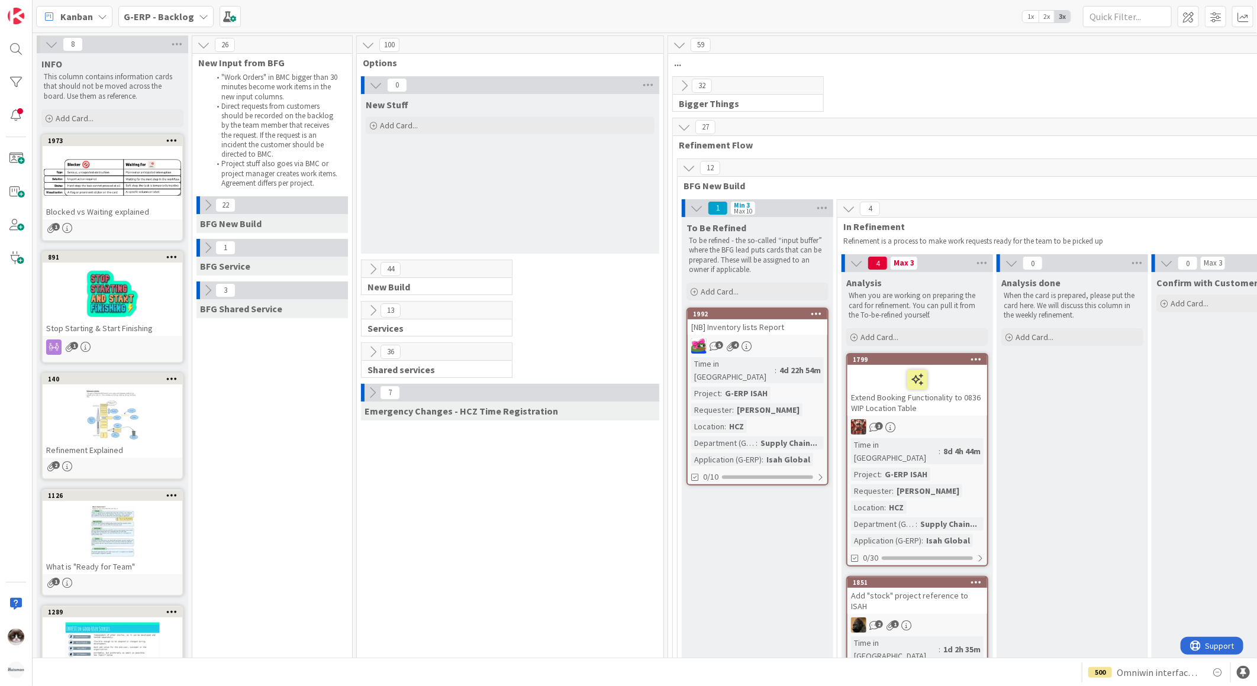
click at [375, 270] on icon at bounding box center [372, 269] width 13 height 13
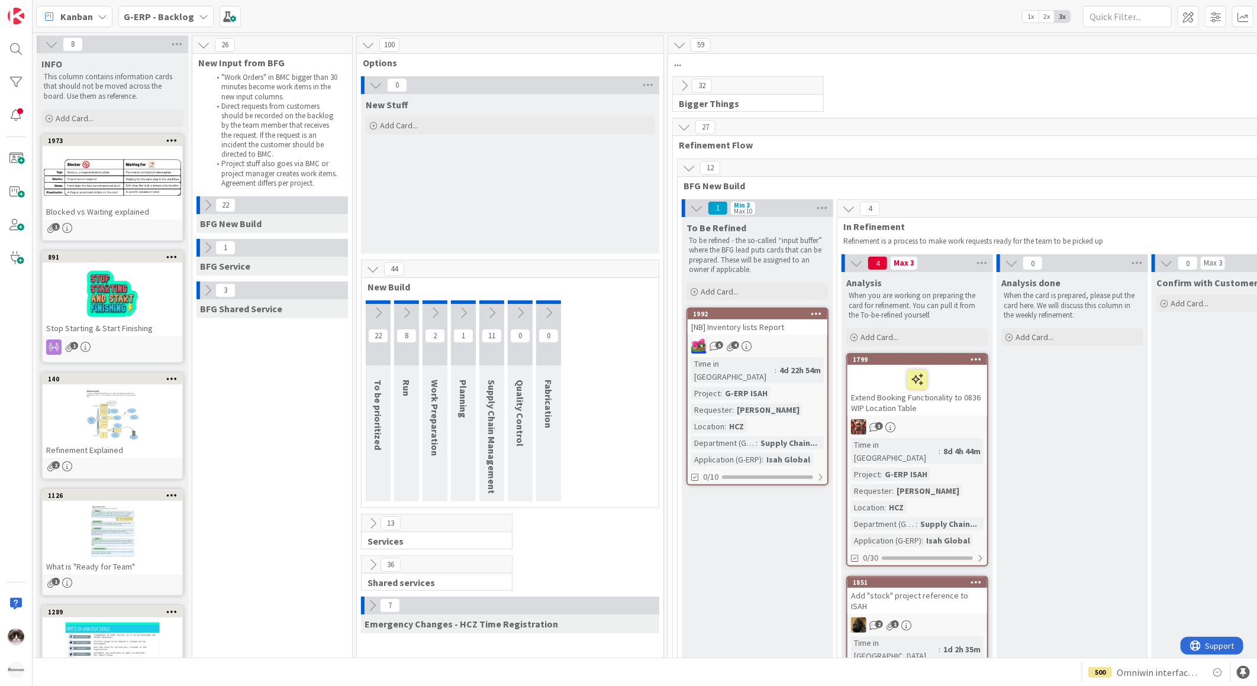
click at [363, 272] on div "44" at bounding box center [510, 269] width 297 height 18
click at [370, 274] on icon at bounding box center [372, 269] width 13 height 13
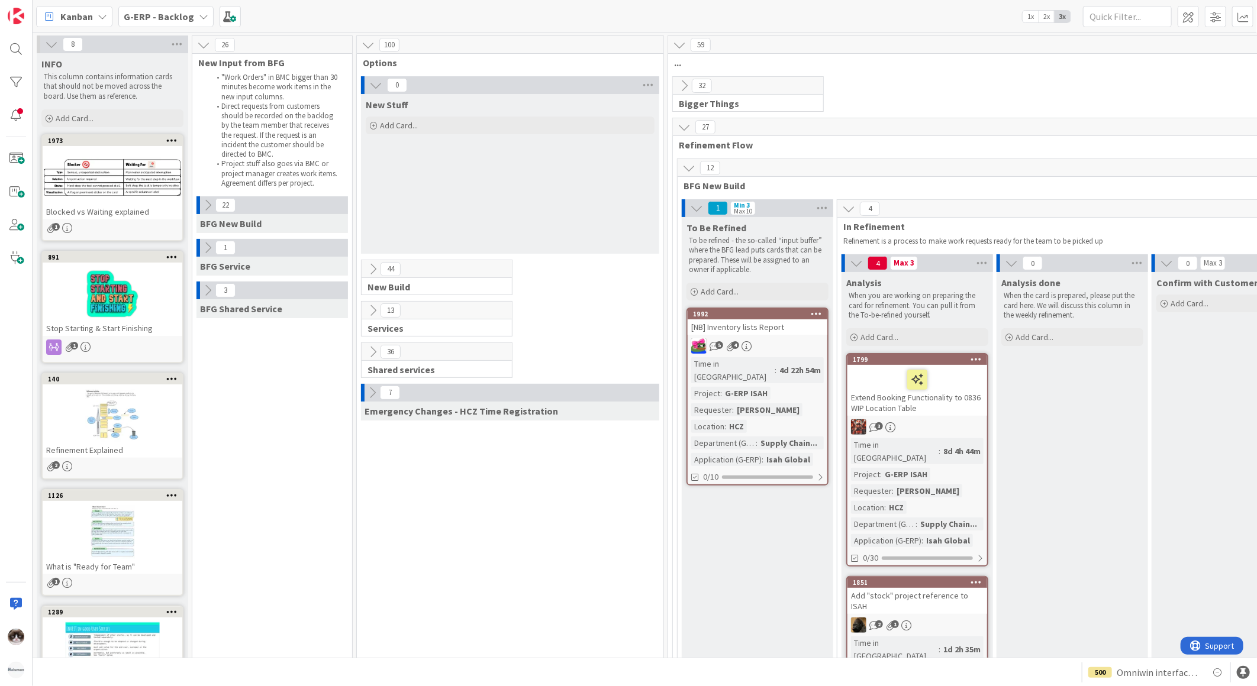
click at [372, 318] on button at bounding box center [372, 310] width 15 height 15
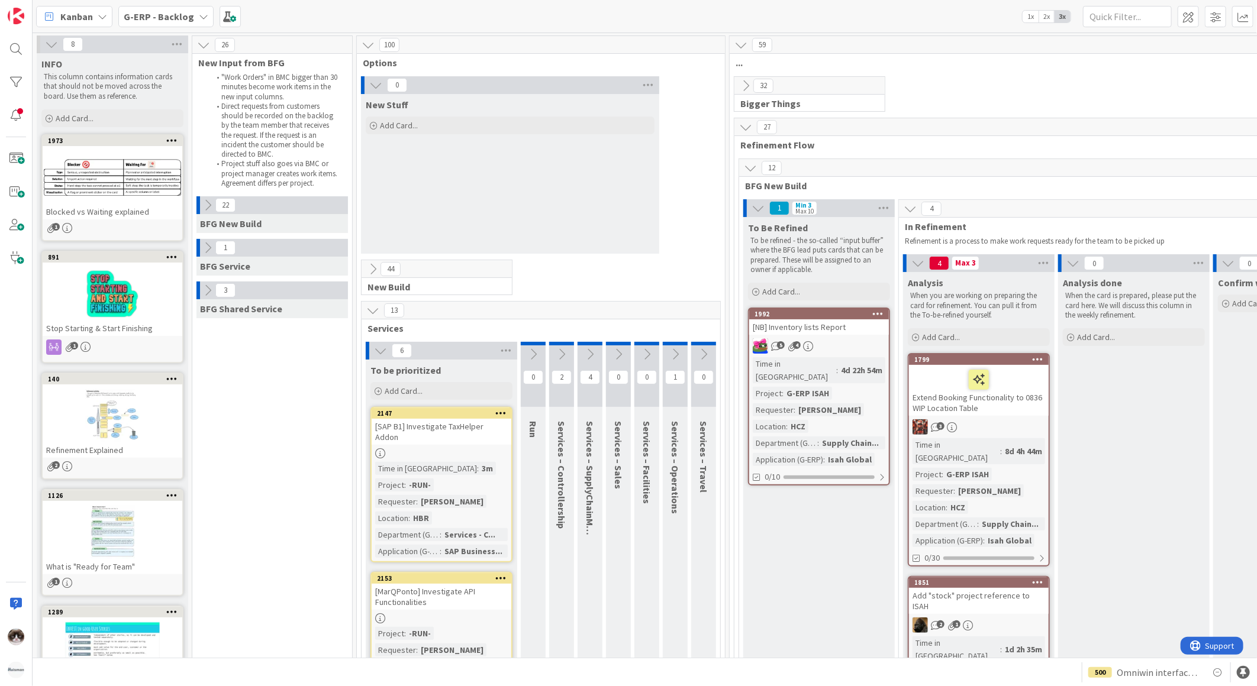
click at [753, 175] on button at bounding box center [750, 167] width 15 height 15
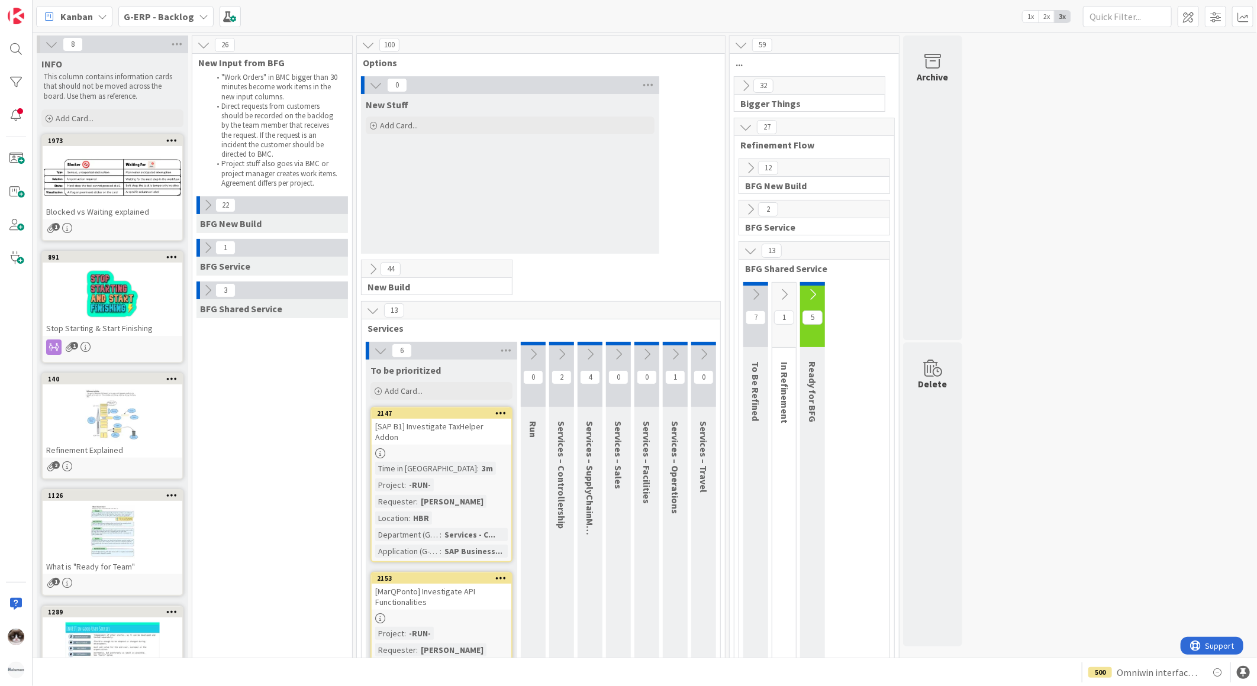
click at [175, 21] on span "G-ERP - Backlog" at bounding box center [159, 16] width 70 height 14
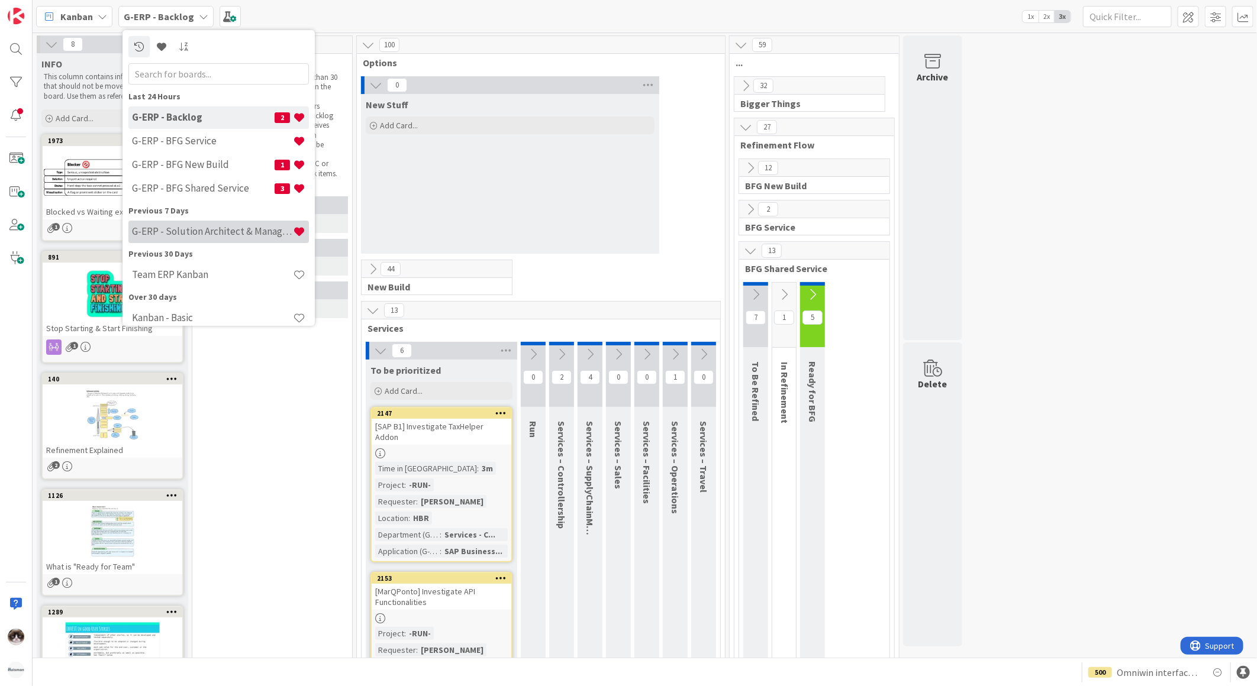
click at [234, 235] on h4 "G-ERP - Solution Architect & Management" at bounding box center [212, 231] width 161 height 12
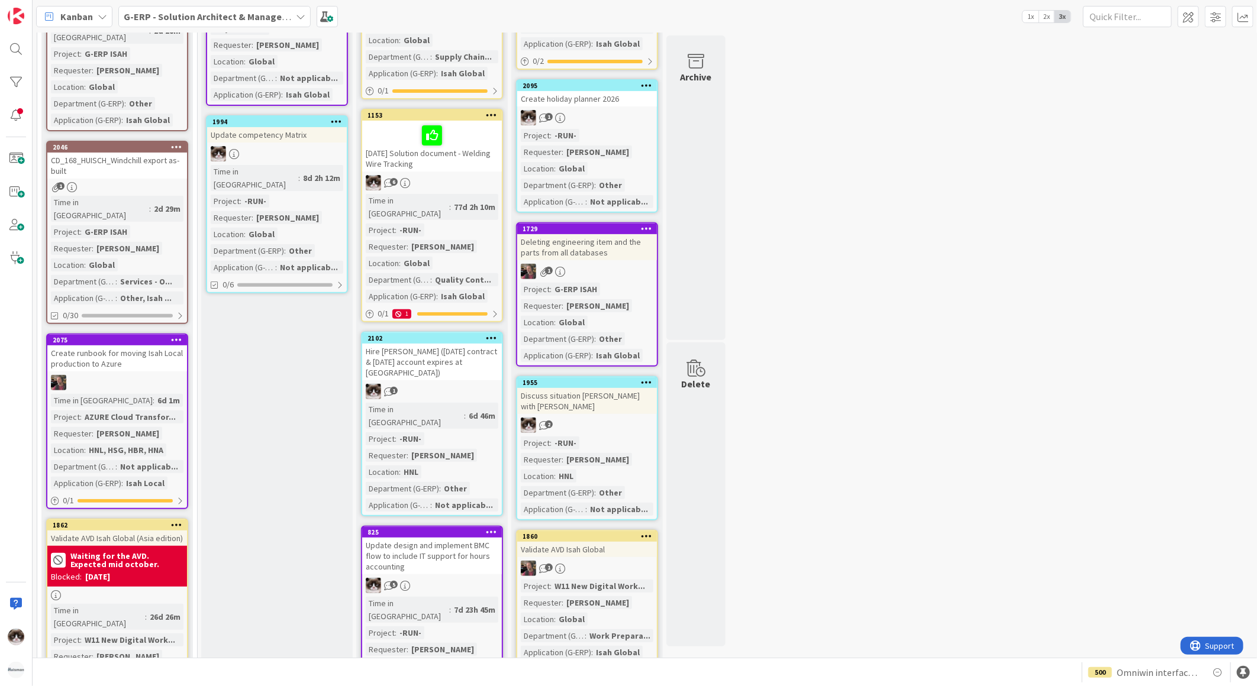
scroll to position [197, 0]
